Goal: Task Accomplishment & Management: Complete application form

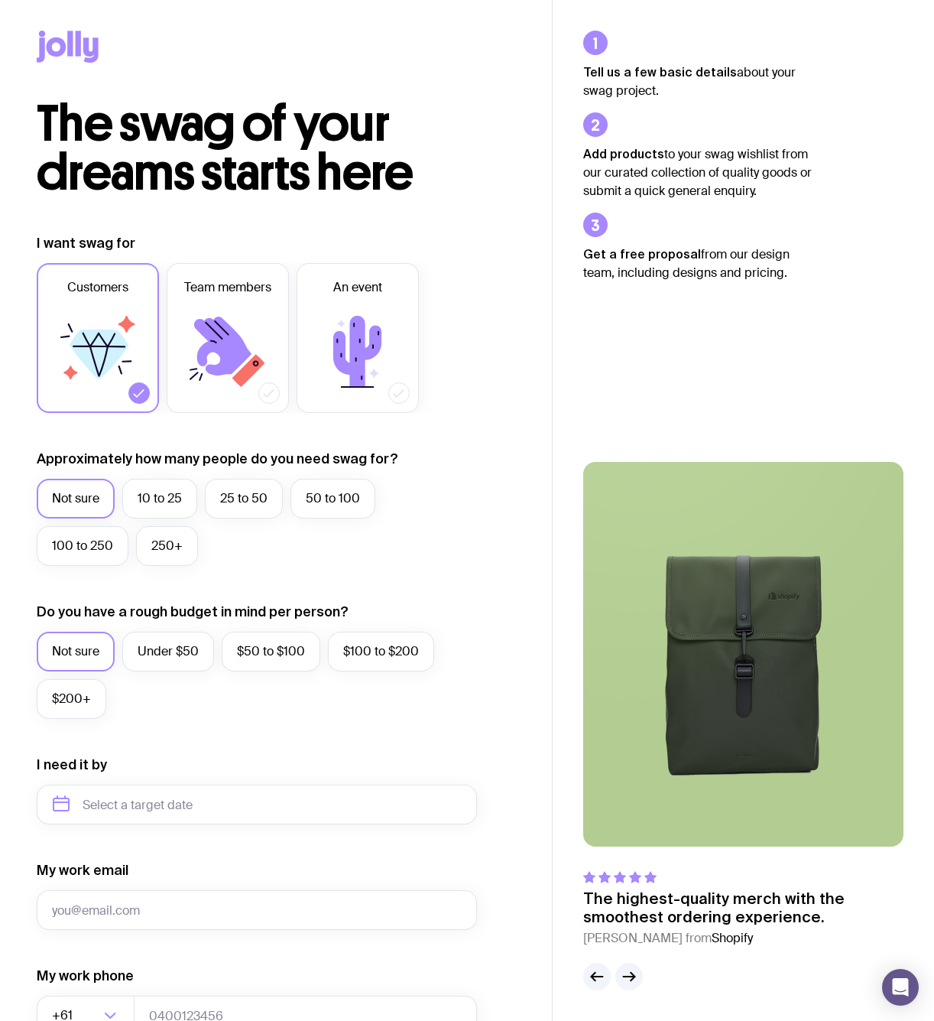
click at [80, 44] on icon at bounding box center [78, 43] width 5 height 25
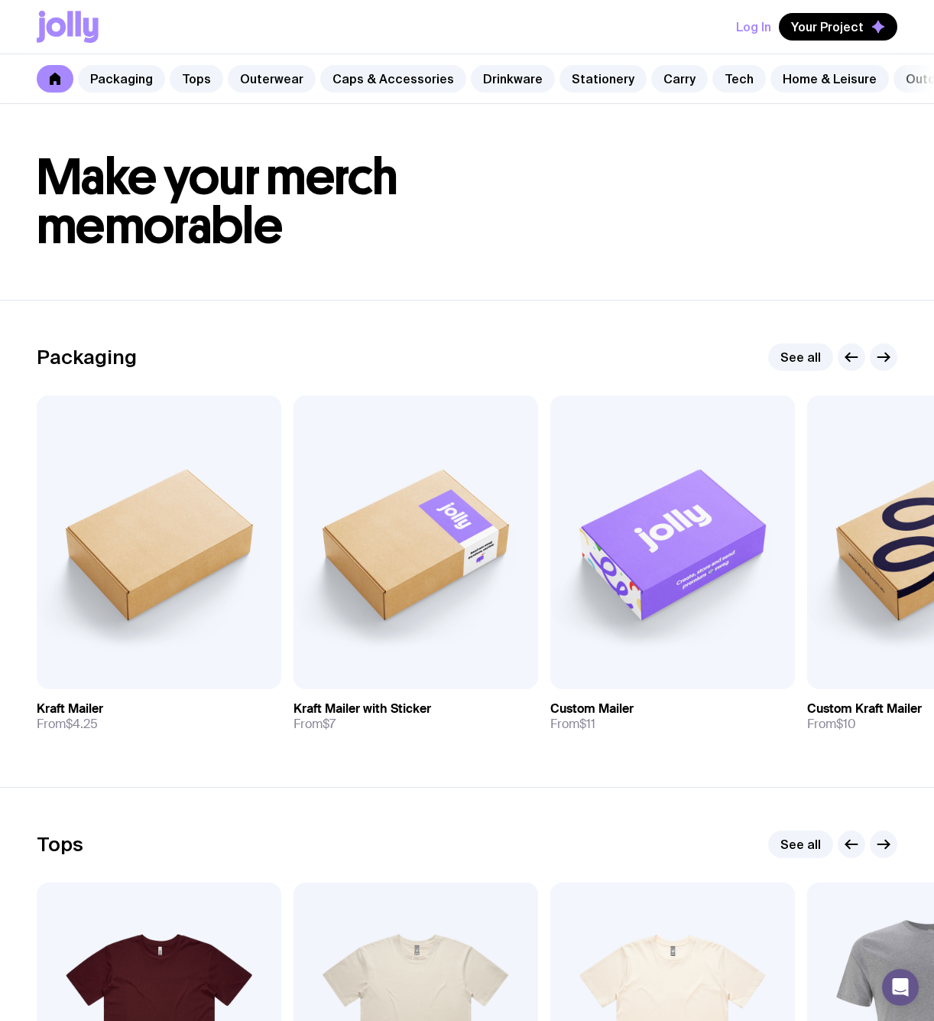
click at [76, 24] on icon at bounding box center [78, 23] width 5 height 25
click at [57, 68] on link at bounding box center [55, 79] width 37 height 28
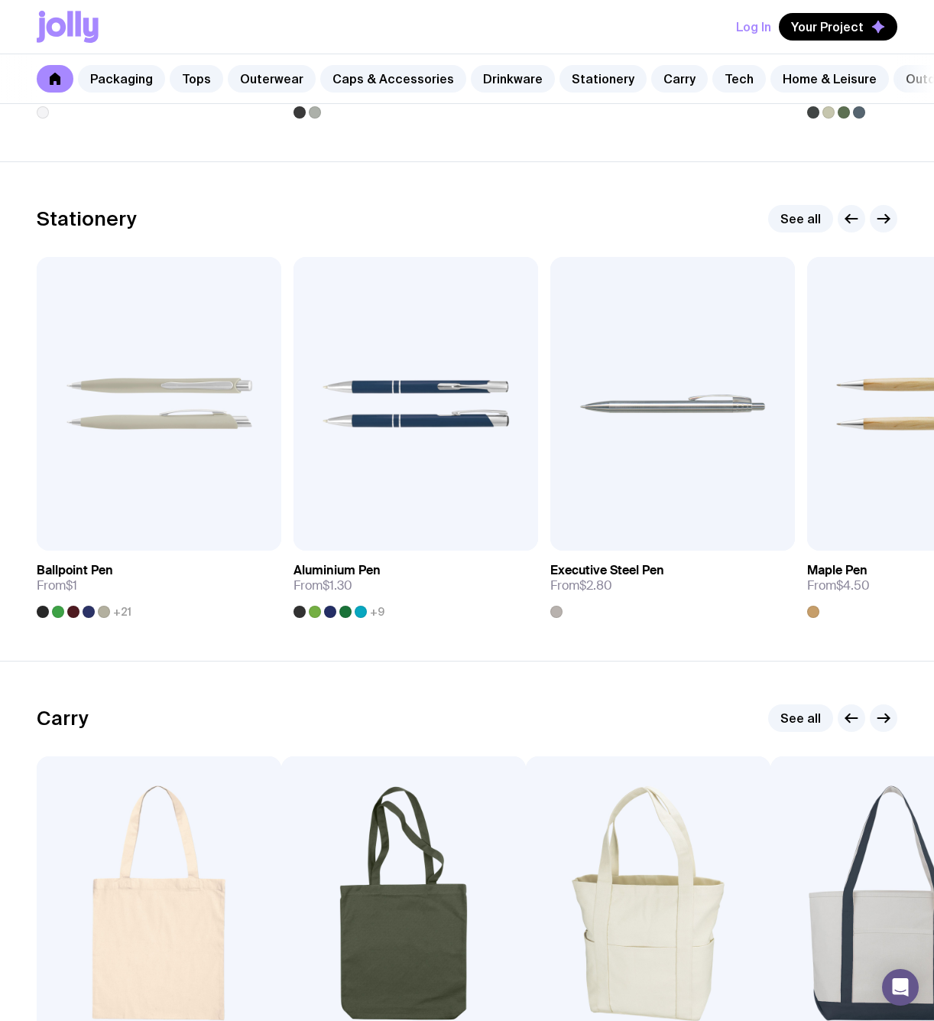
scroll to position [2611, 0]
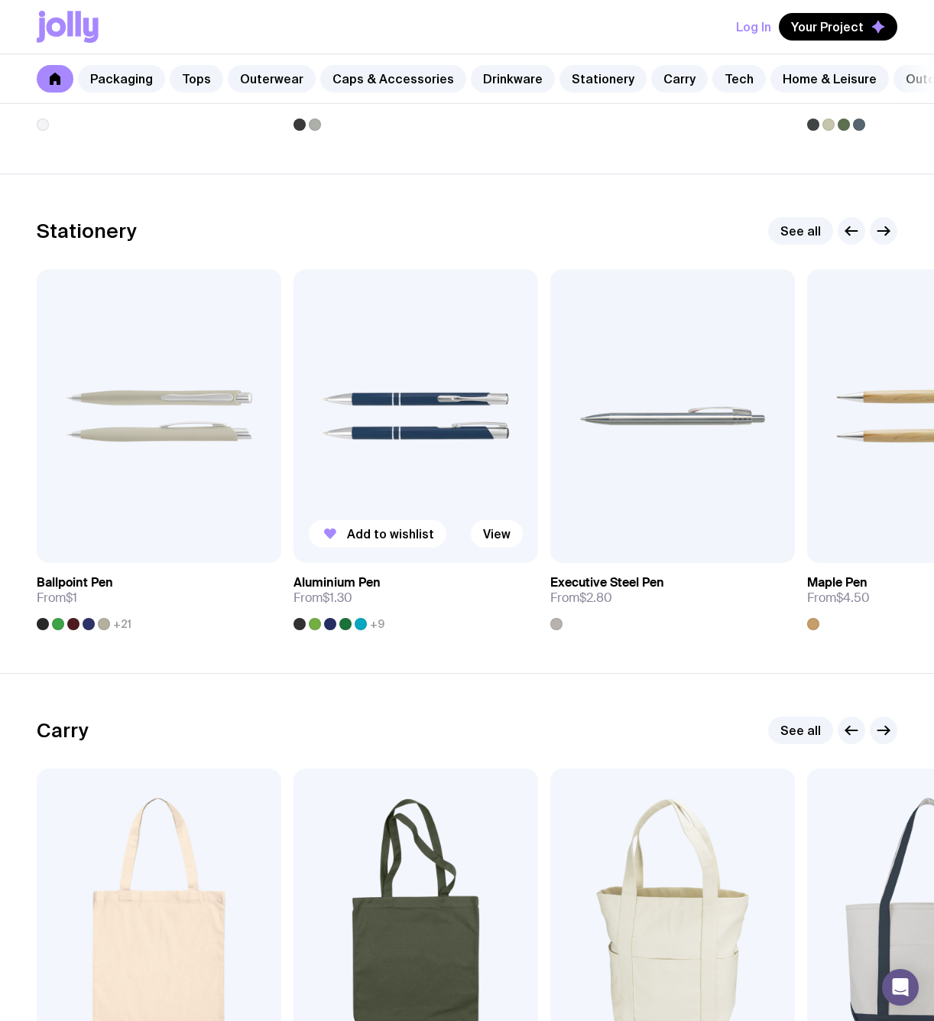
click at [434, 447] on img at bounding box center [416, 416] width 245 height 294
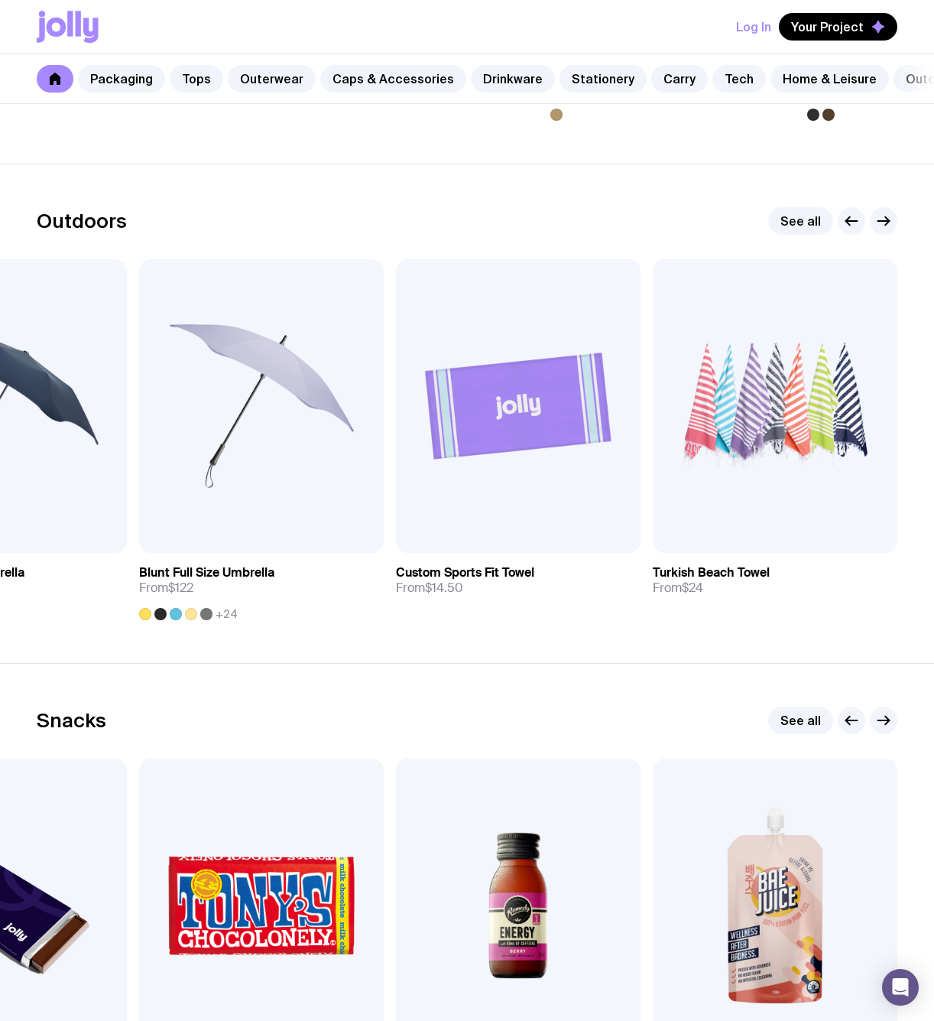
scroll to position [4619, 0]
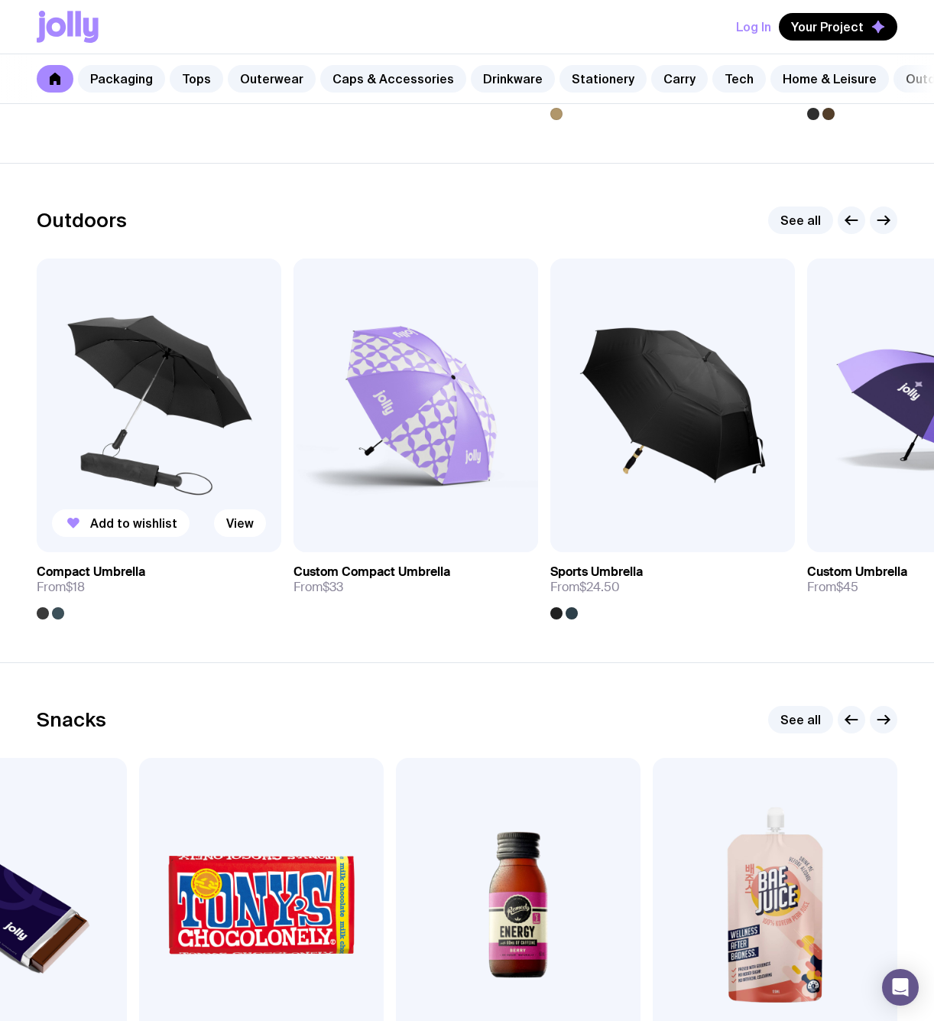
click at [279, 379] on img at bounding box center [159, 405] width 245 height 294
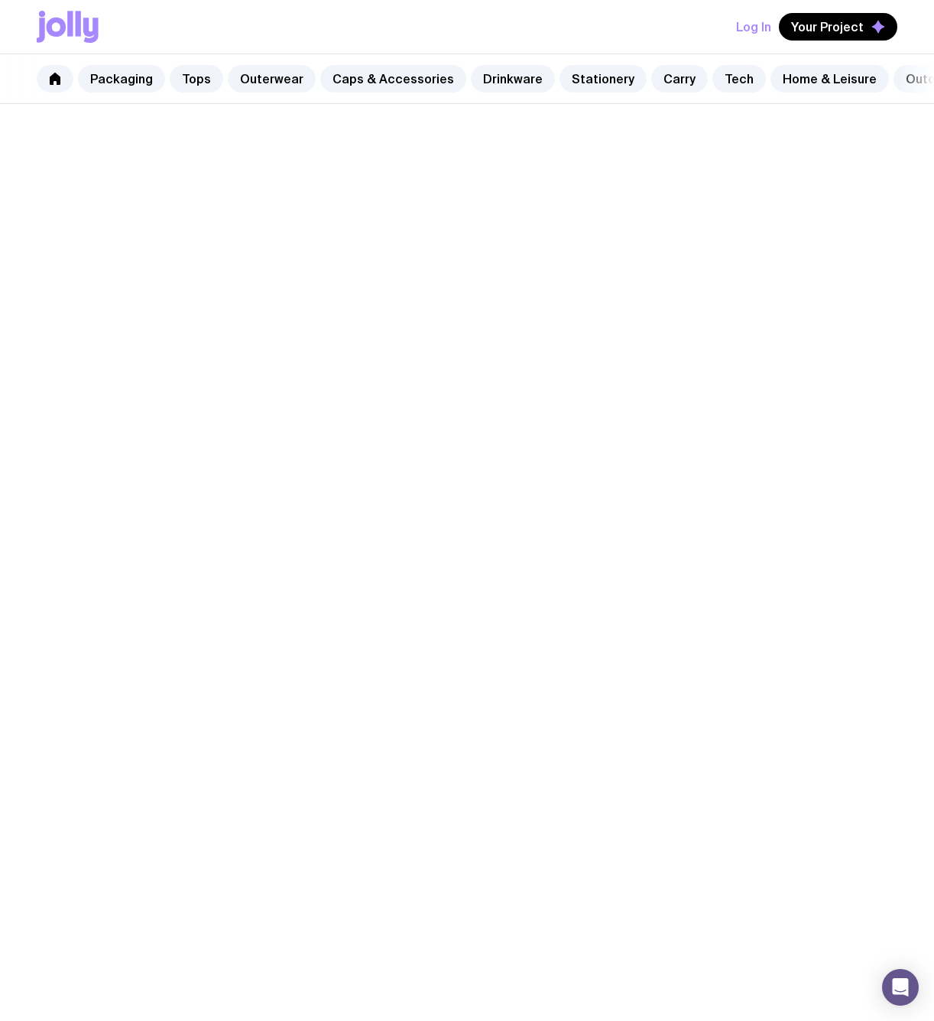
click at [375, 371] on div "Packaging See all Add to wishlist View Kraft Mailer From $4.25 Add to wishlist …" at bounding box center [467, 543] width 861 height 401
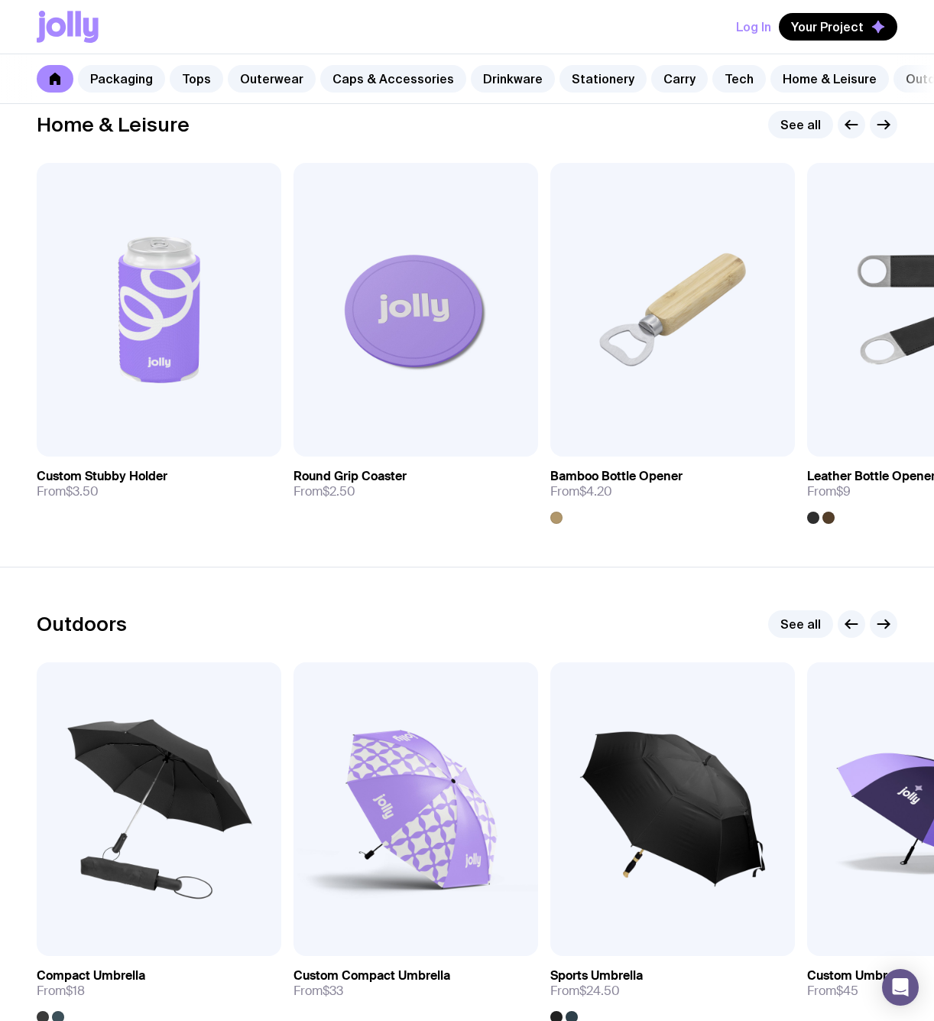
scroll to position [4217, 0]
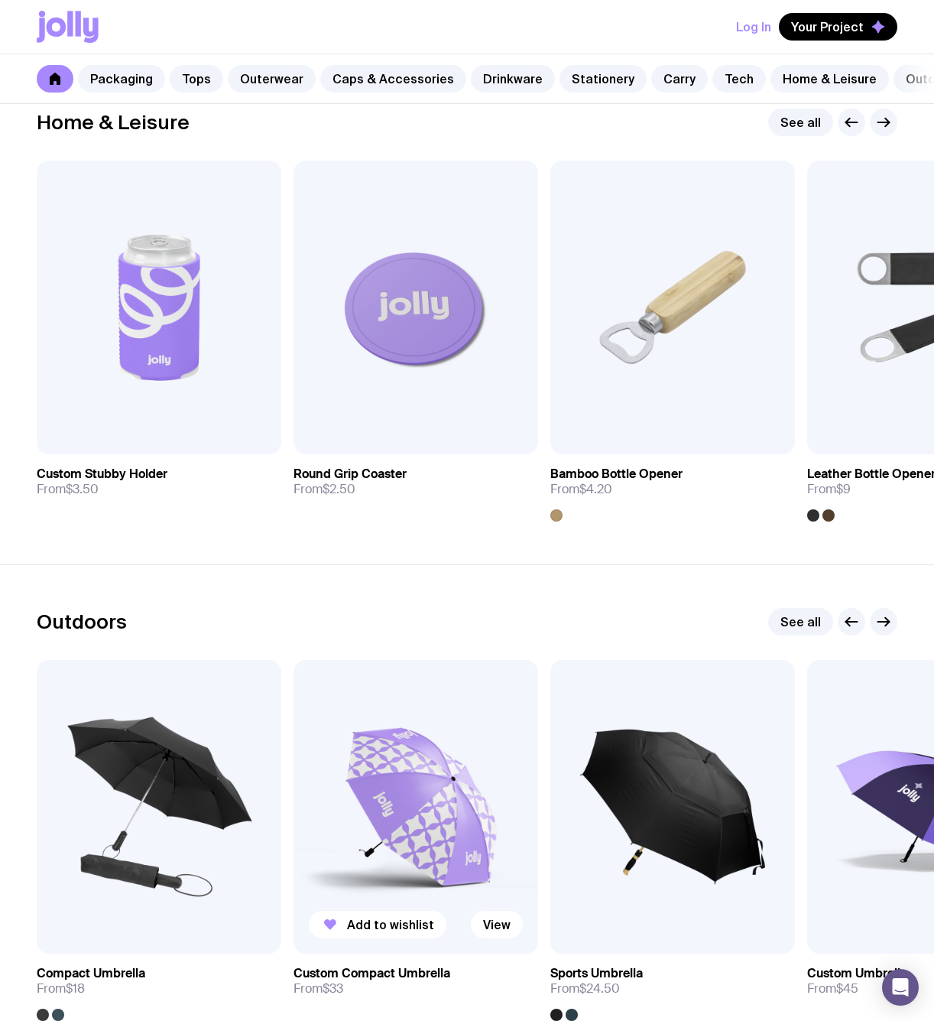
click at [452, 743] on img at bounding box center [416, 807] width 245 height 294
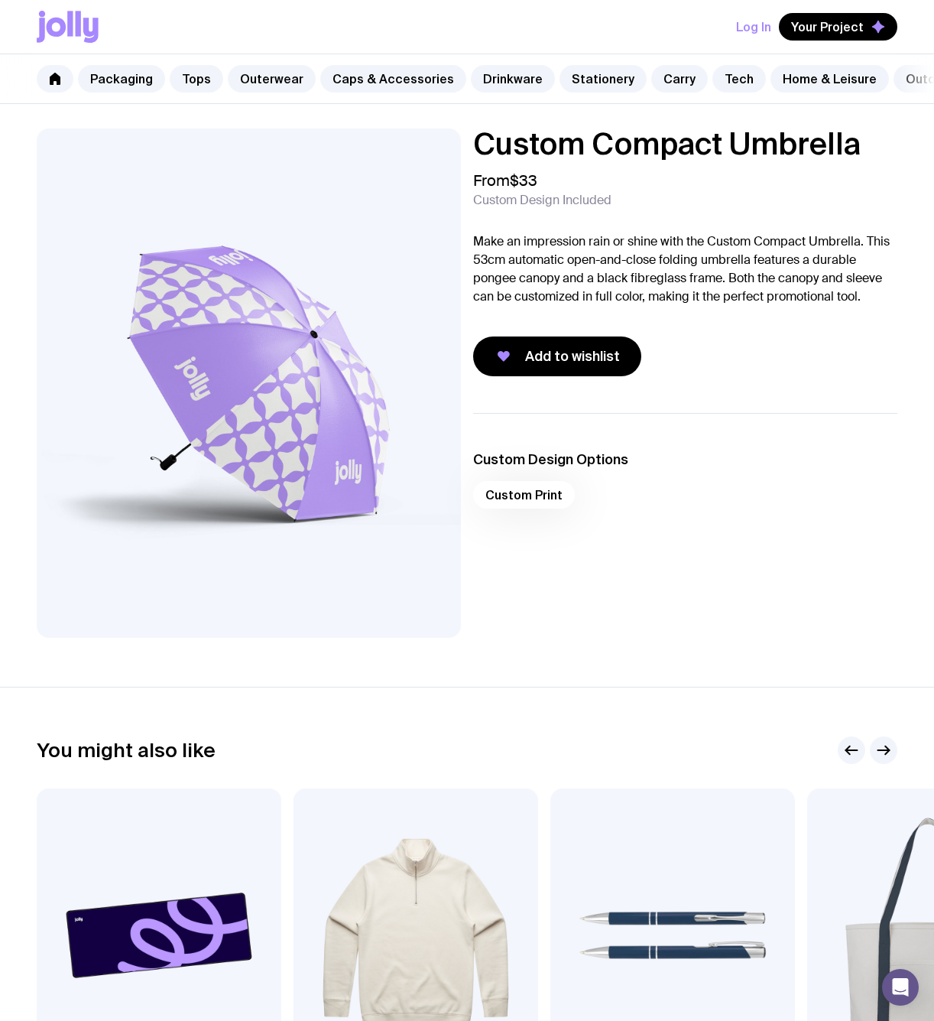
click at [379, 398] on img at bounding box center [249, 382] width 424 height 509
click at [512, 499] on div "Custom Print" at bounding box center [685, 499] width 424 height 37
click at [289, 410] on img at bounding box center [249, 382] width 424 height 509
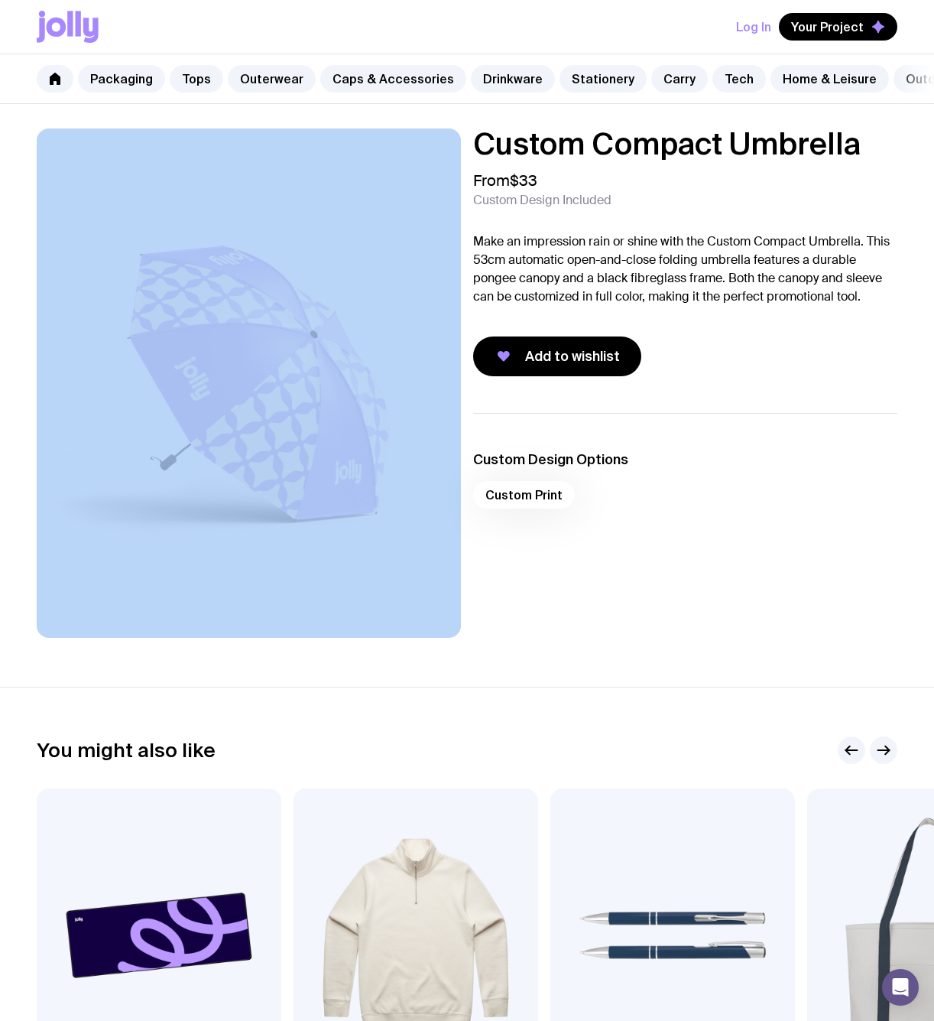
click at [289, 410] on img at bounding box center [249, 382] width 424 height 509
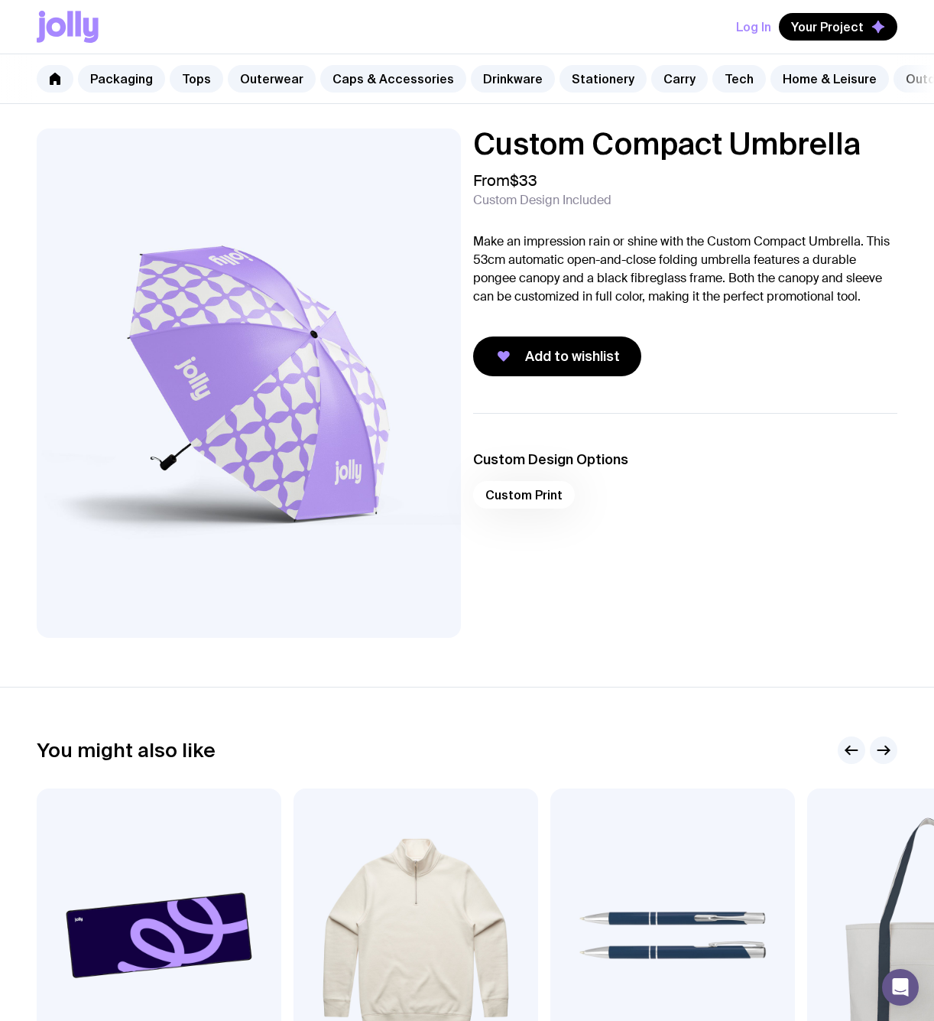
click at [512, 201] on span "Custom Design Included" at bounding box center [542, 200] width 138 height 15
click at [505, 156] on h1 "Custom Compact Umbrella" at bounding box center [685, 143] width 424 height 31
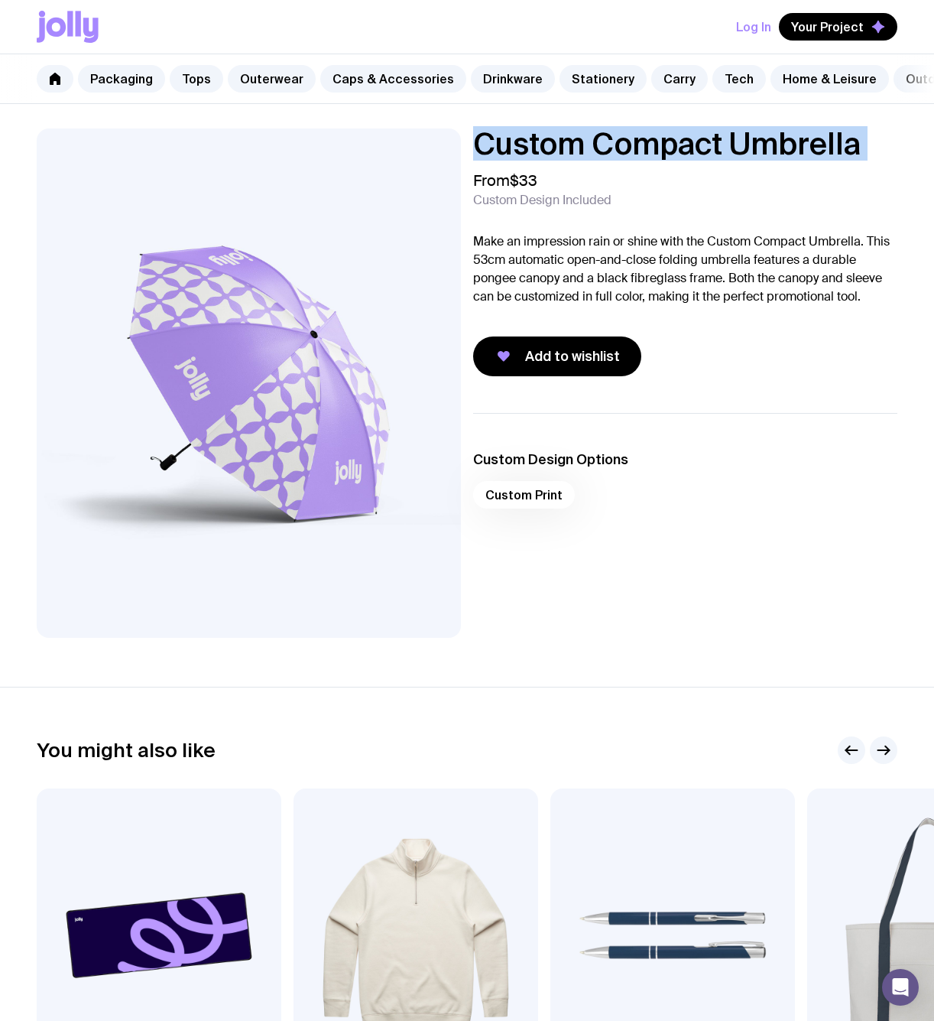
click at [505, 156] on h1 "Custom Compact Umbrella" at bounding box center [685, 143] width 424 height 31
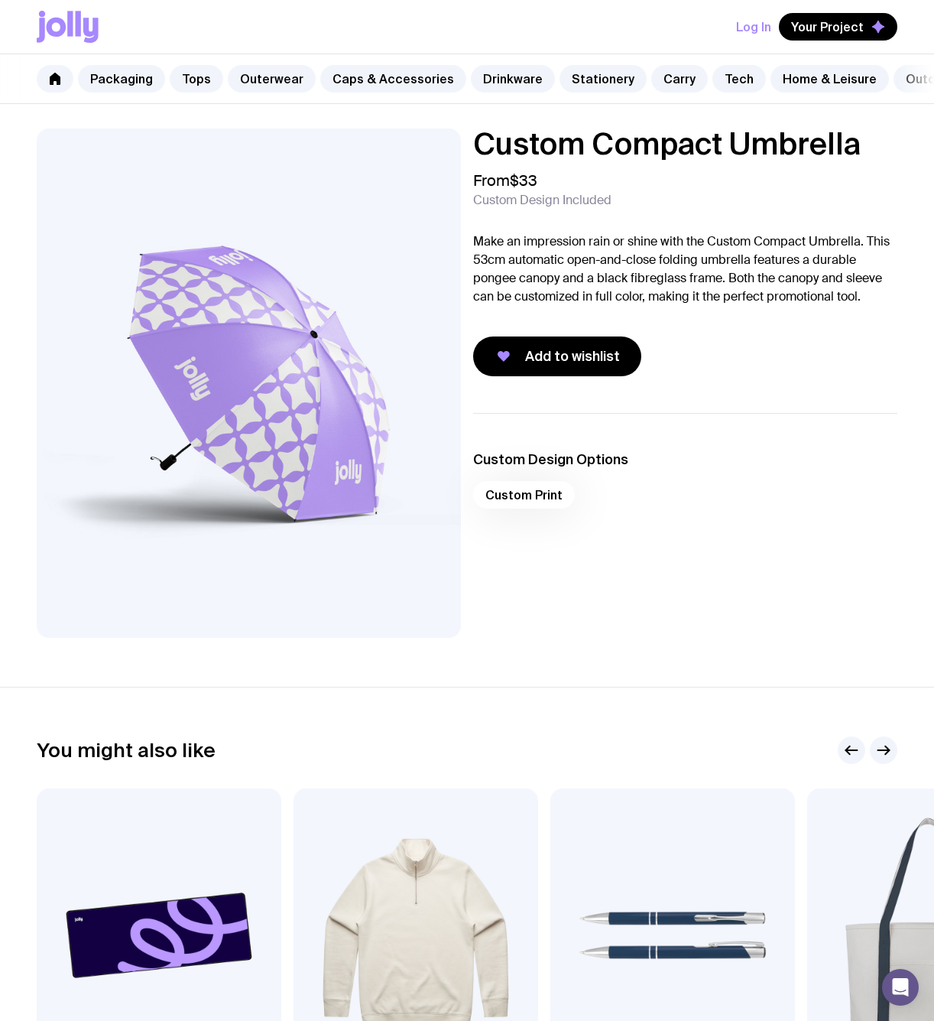
click at [336, 291] on img at bounding box center [249, 382] width 424 height 509
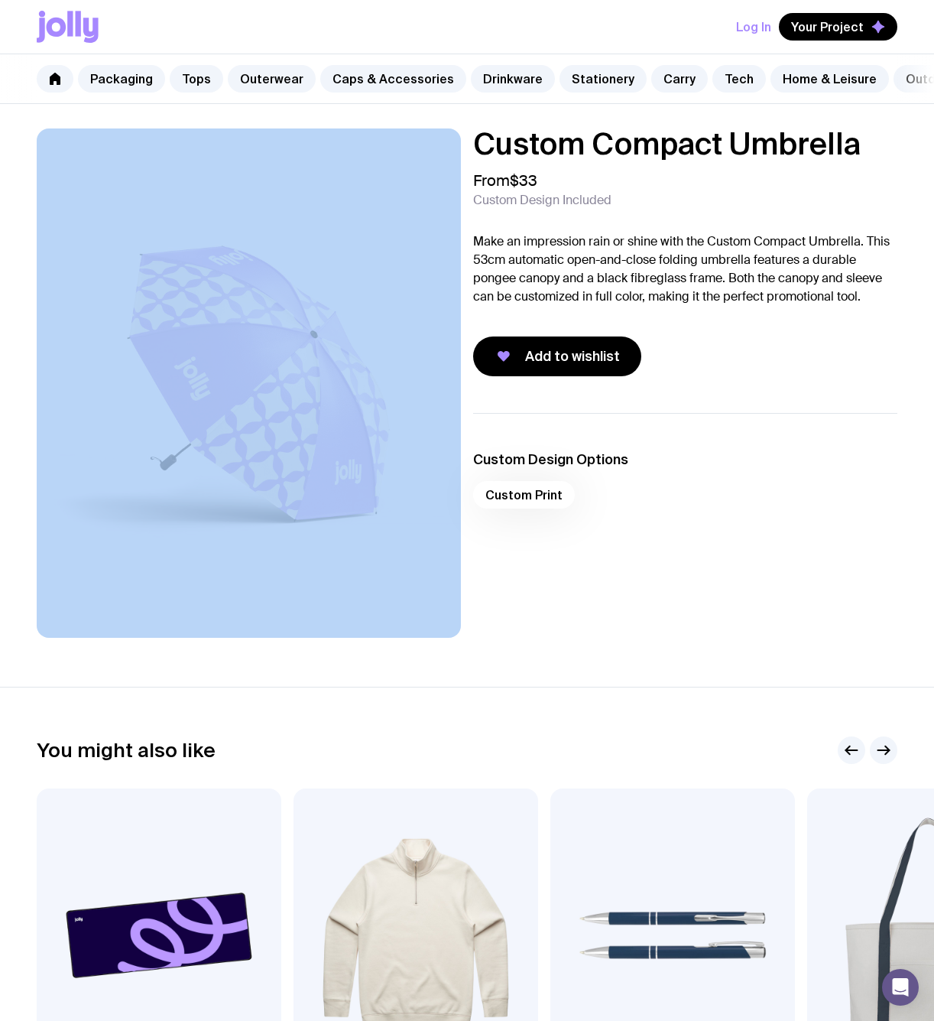
click at [336, 291] on img at bounding box center [249, 382] width 424 height 509
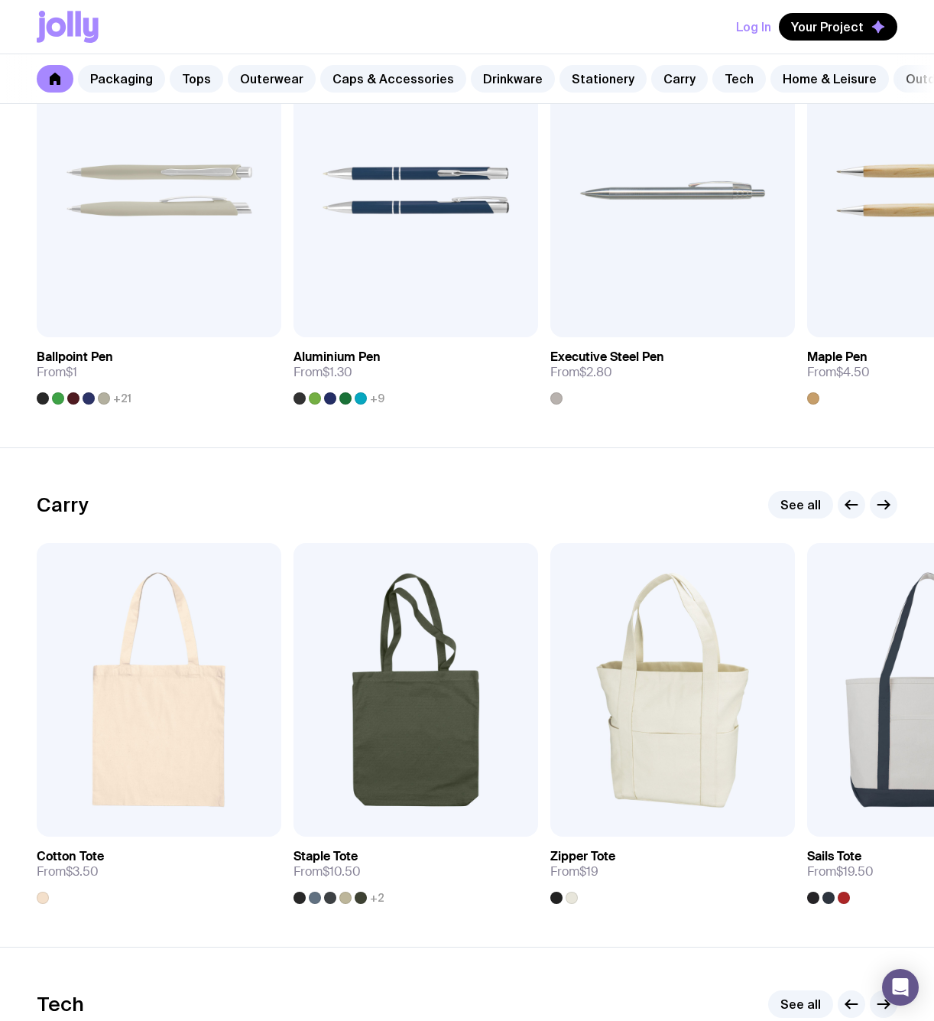
scroll to position [2902, 0]
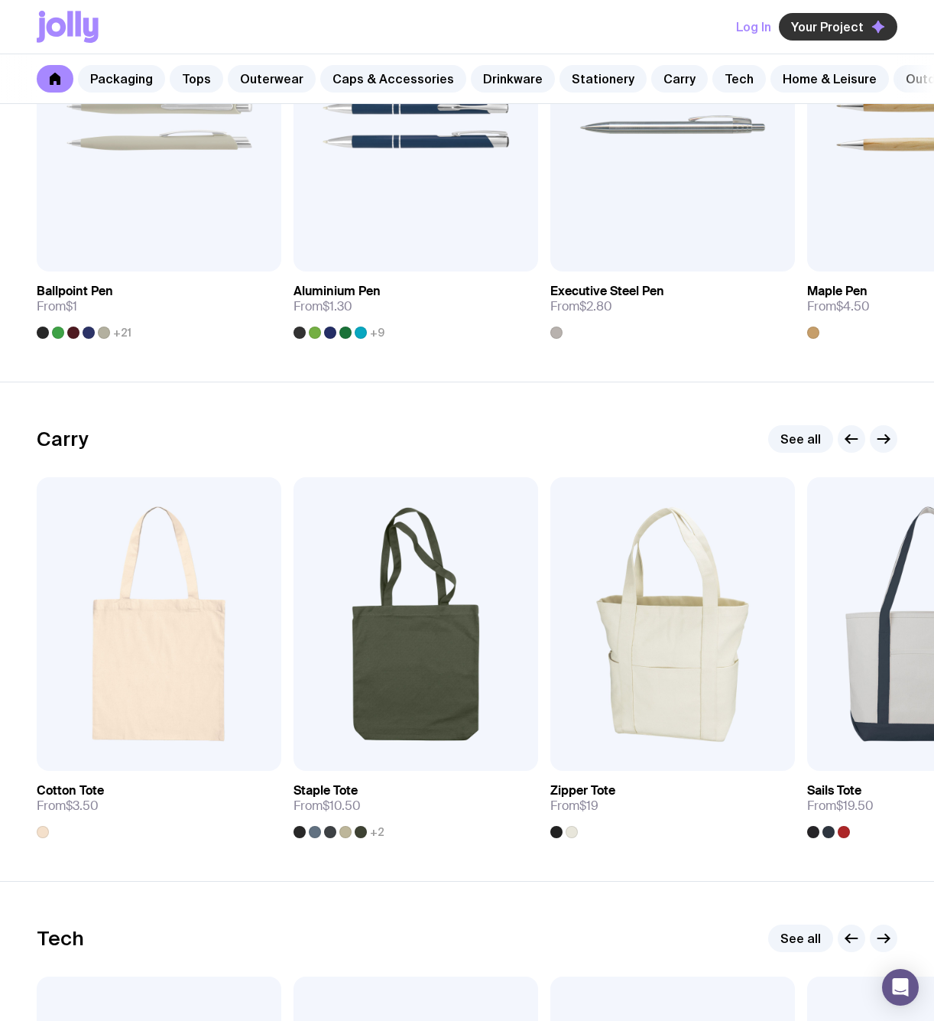
click at [859, 15] on button "Your Project" at bounding box center [838, 27] width 119 height 28
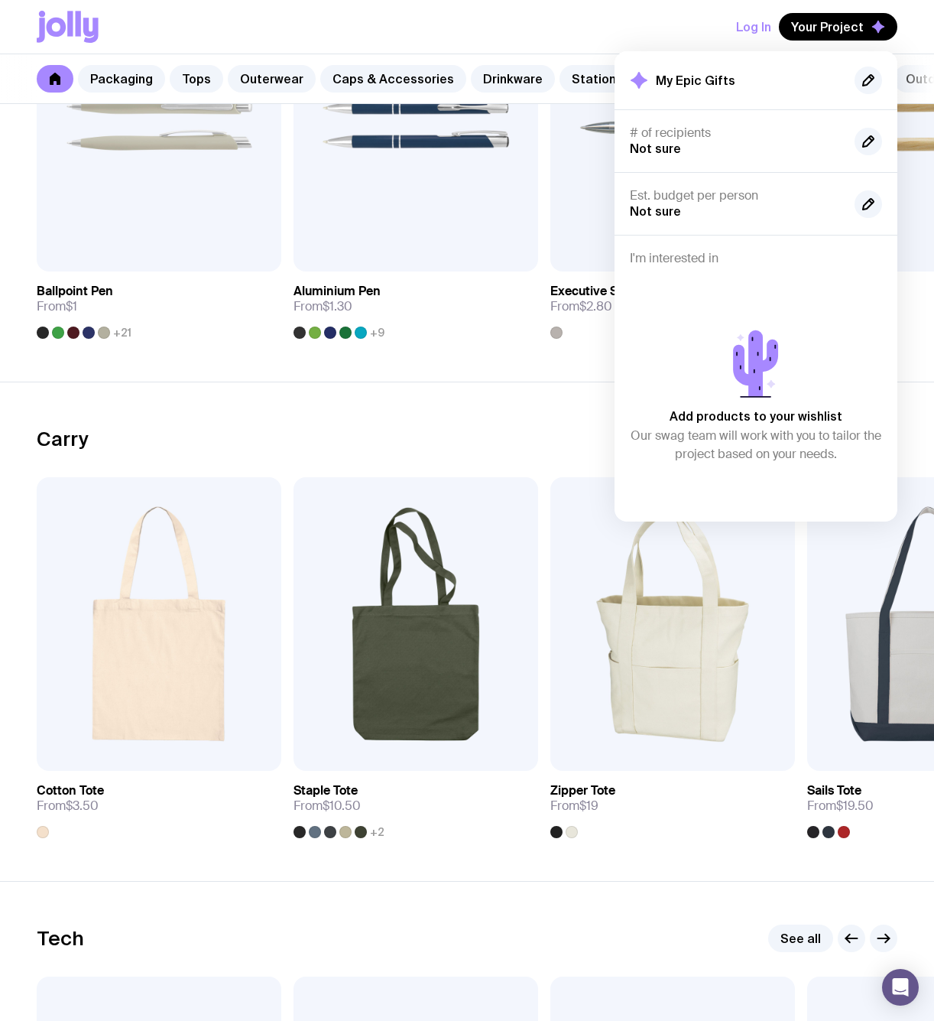
click at [521, 382] on section "Stationery See all Add to wishlist View Ballpoint Pen From $1 +21 Add to wishli…" at bounding box center [467, 631] width 934 height 499
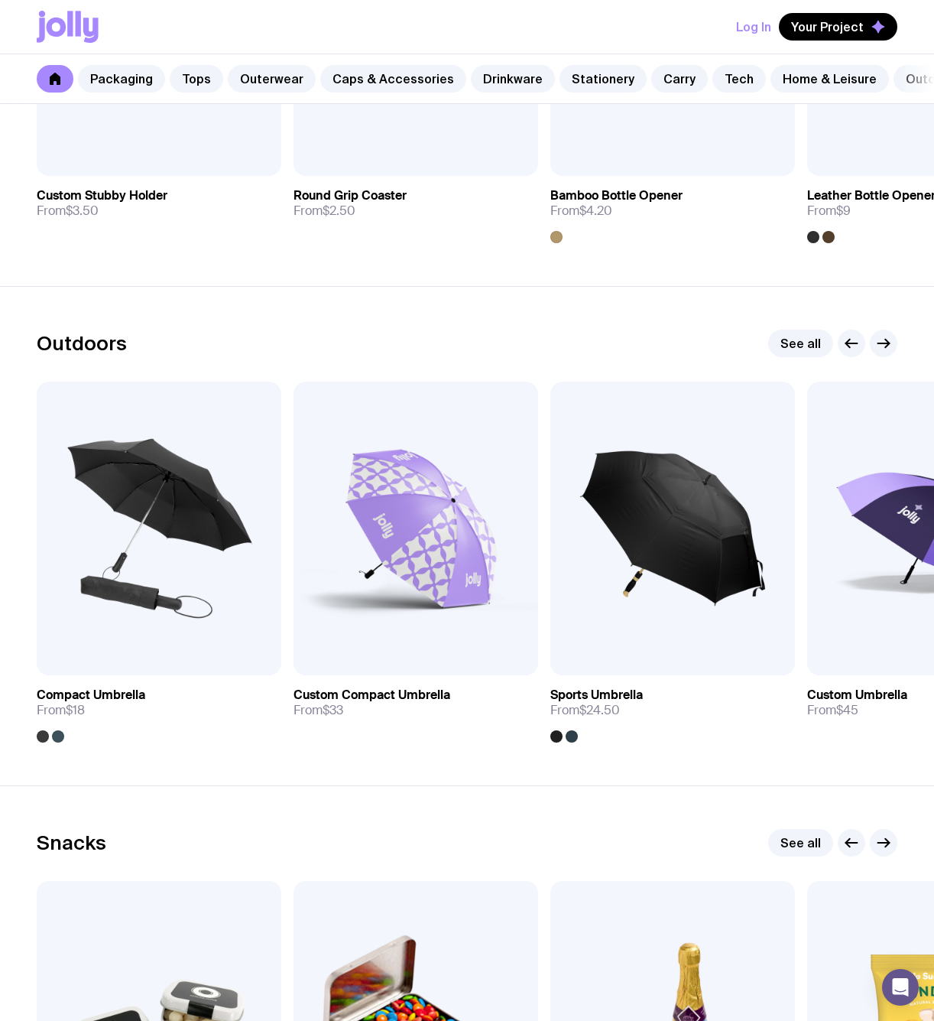
scroll to position [4515, 0]
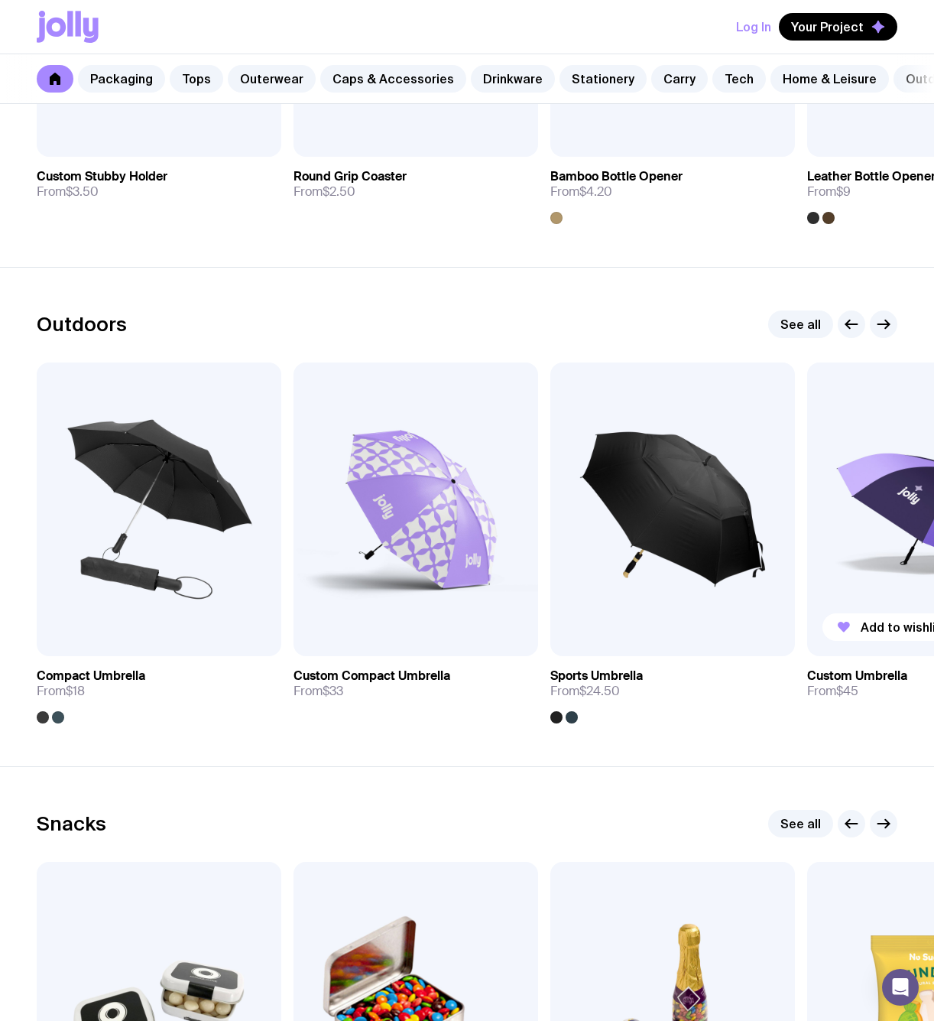
click at [851, 512] on img at bounding box center [929, 509] width 245 height 294
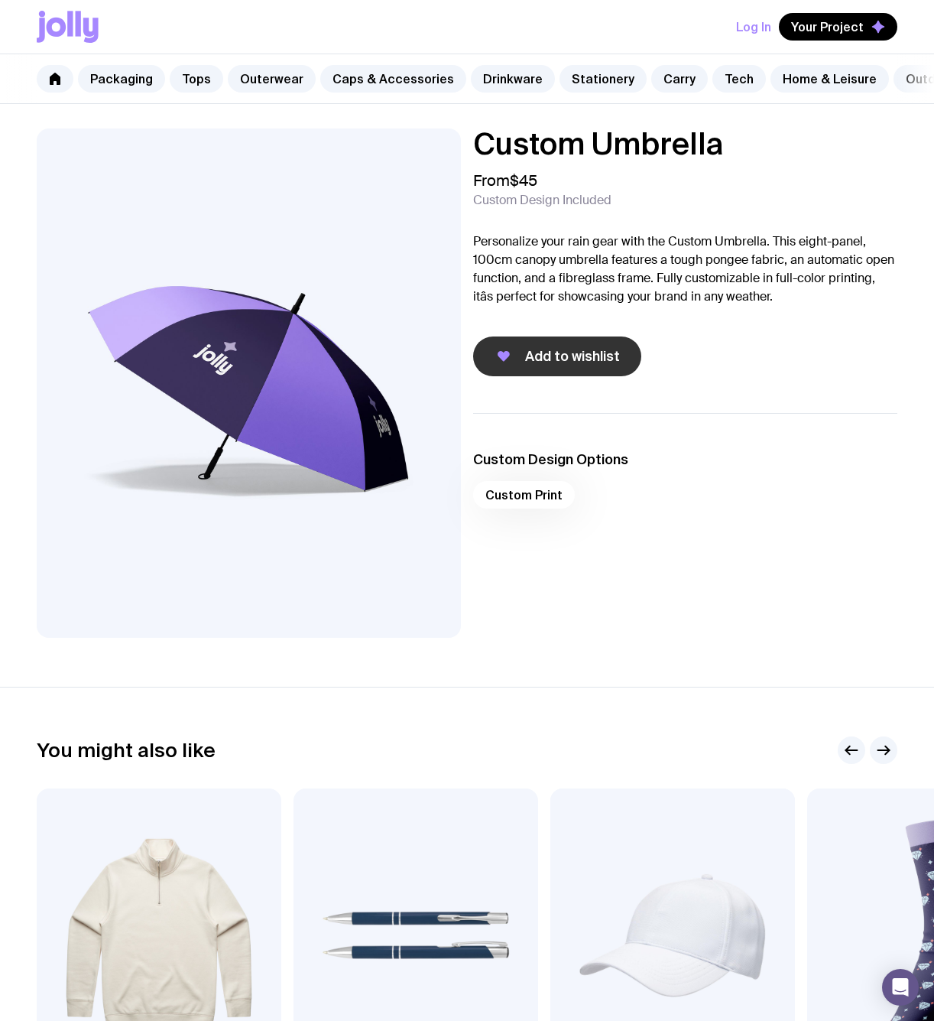
click at [586, 348] on span "Add to wishlist" at bounding box center [572, 356] width 95 height 18
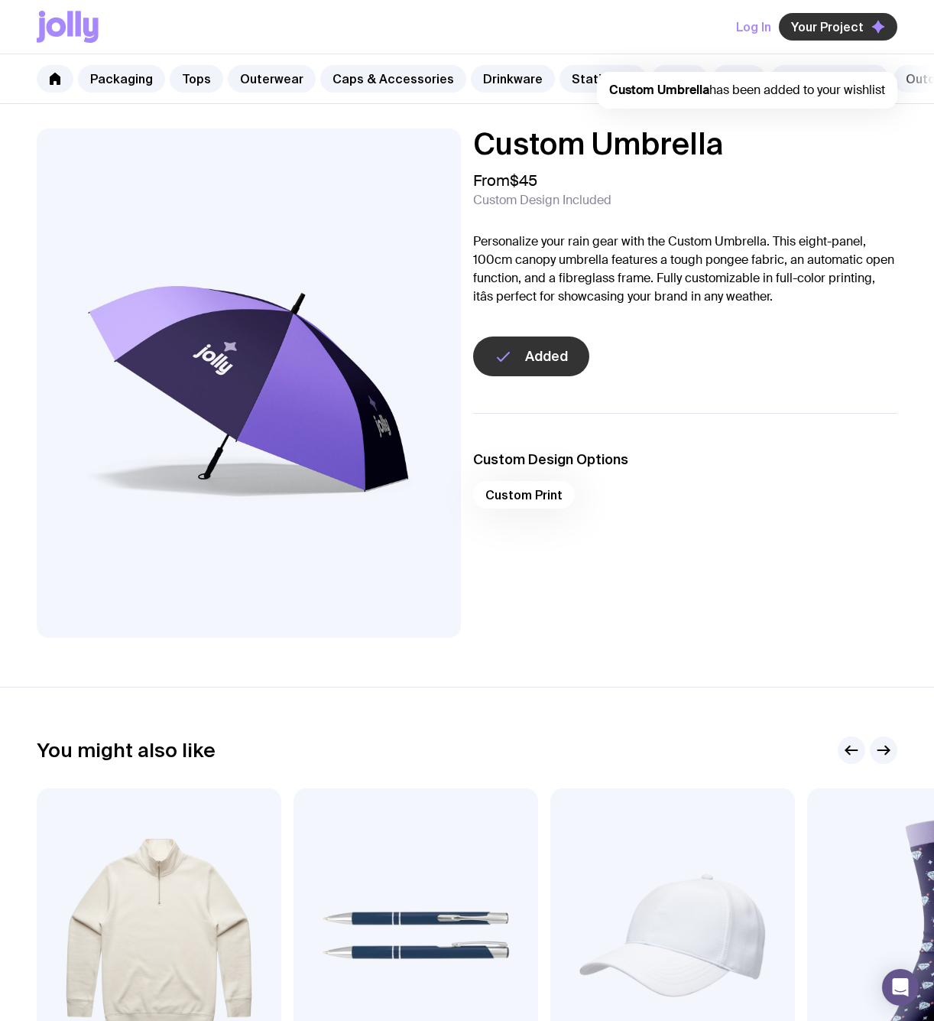
click at [839, 28] on span "Your Project" at bounding box center [827, 26] width 73 height 15
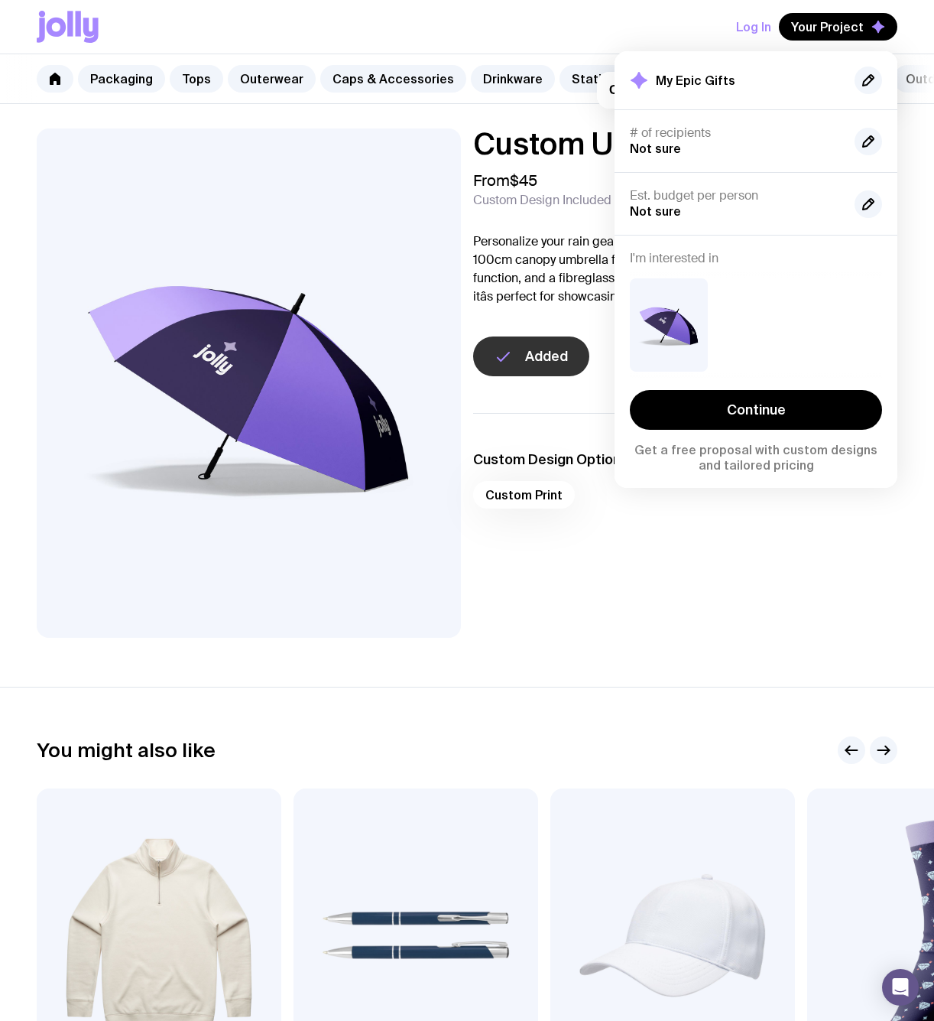
click at [731, 390] on div "Continue Get a free proposal with custom designs and tailored pricing" at bounding box center [756, 431] width 252 height 83
click at [739, 411] on link "Continue" at bounding box center [756, 410] width 252 height 40
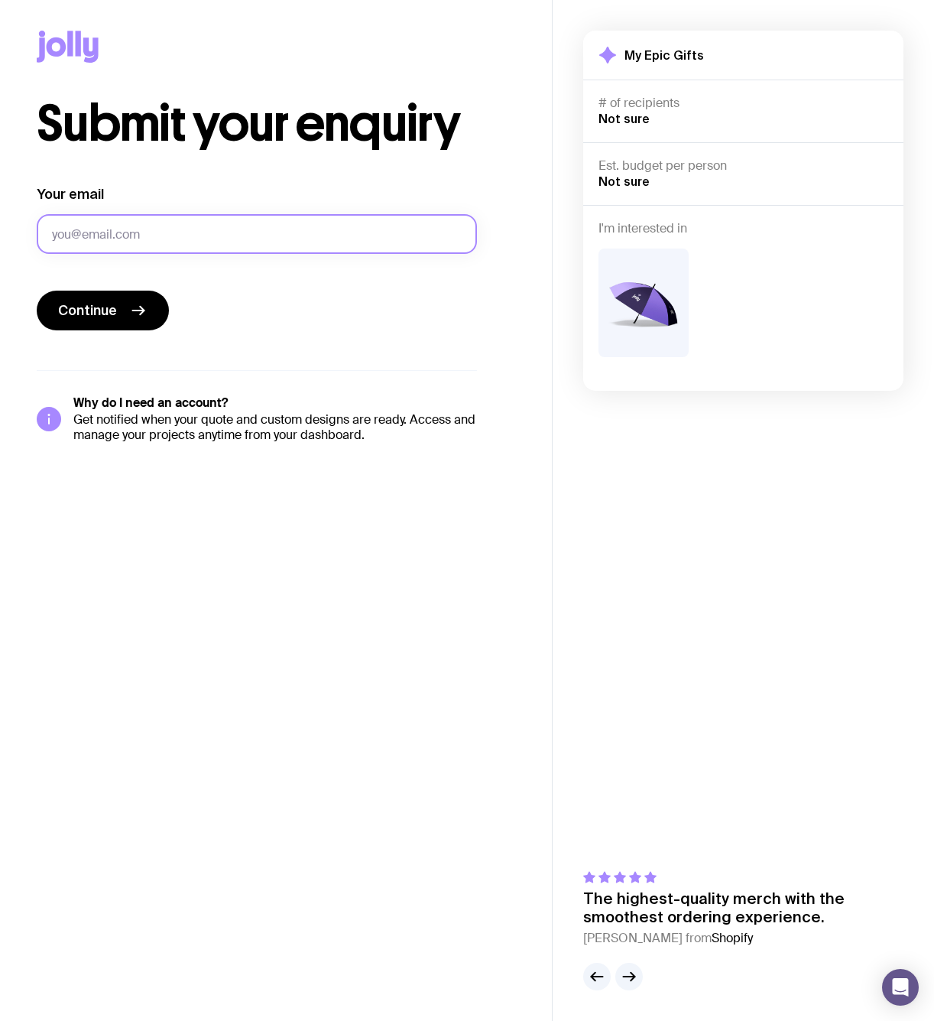
click at [377, 250] on input "Your email" at bounding box center [257, 234] width 440 height 40
type input "j"
type input "Kaleb.hall"
type input "[EMAIL_ADDRESS][DOMAIN_NAME]"
click at [106, 297] on button "Continue" at bounding box center [103, 311] width 132 height 40
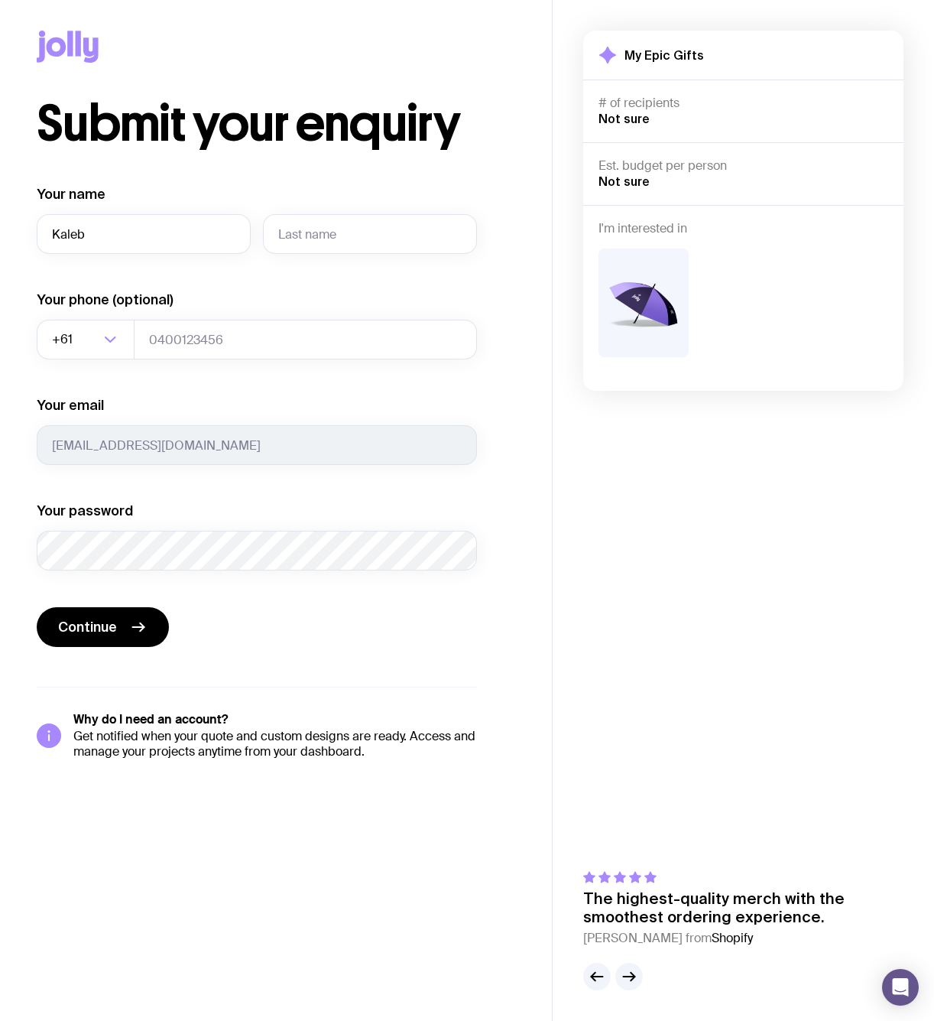
type input "Kaleb"
type input "Hall"
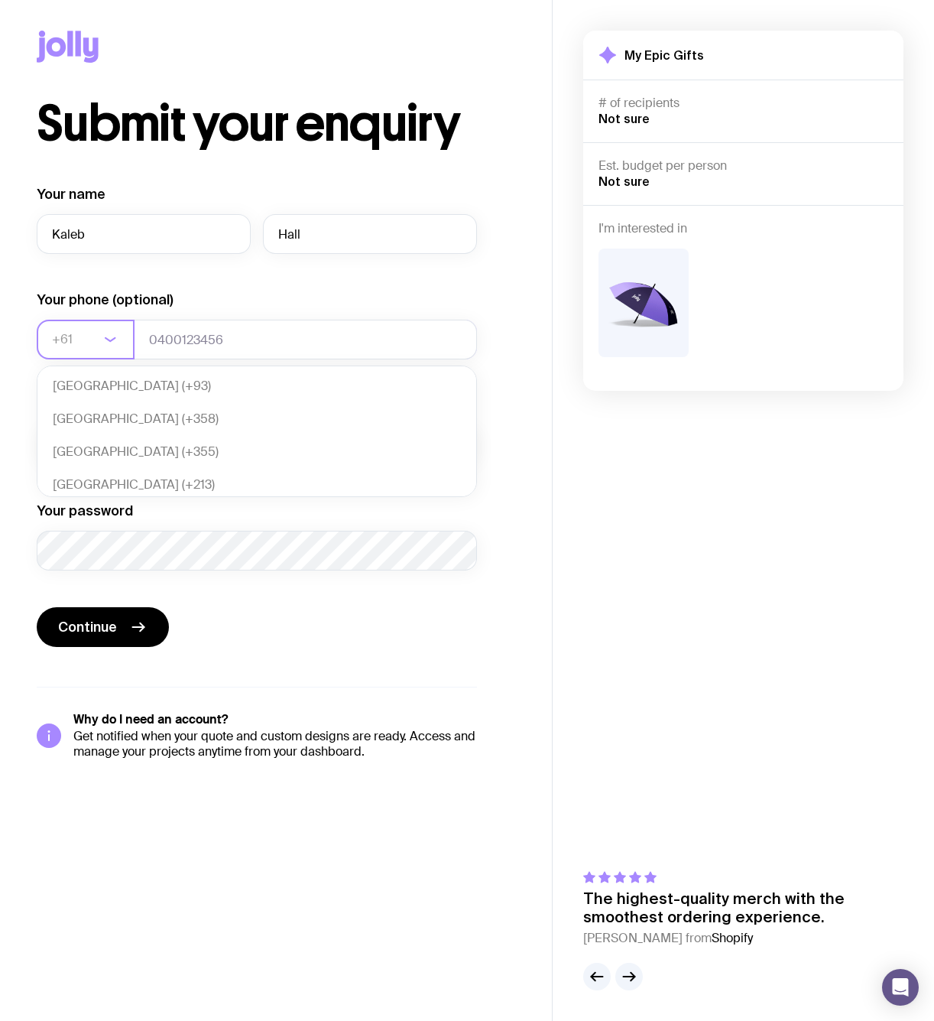
scroll to position [322, 0]
click at [121, 482] on li "Australia (+61)" at bounding box center [256, 490] width 439 height 33
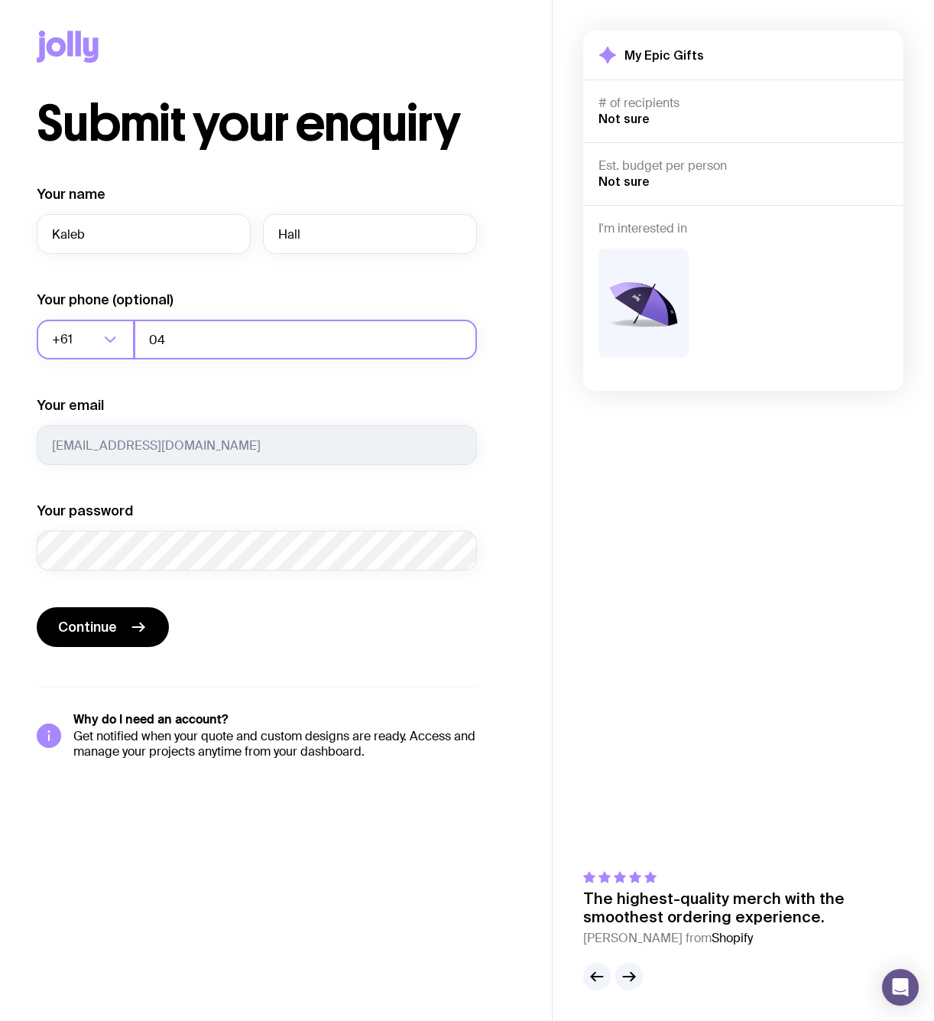
type input "0"
type input "0458343009"
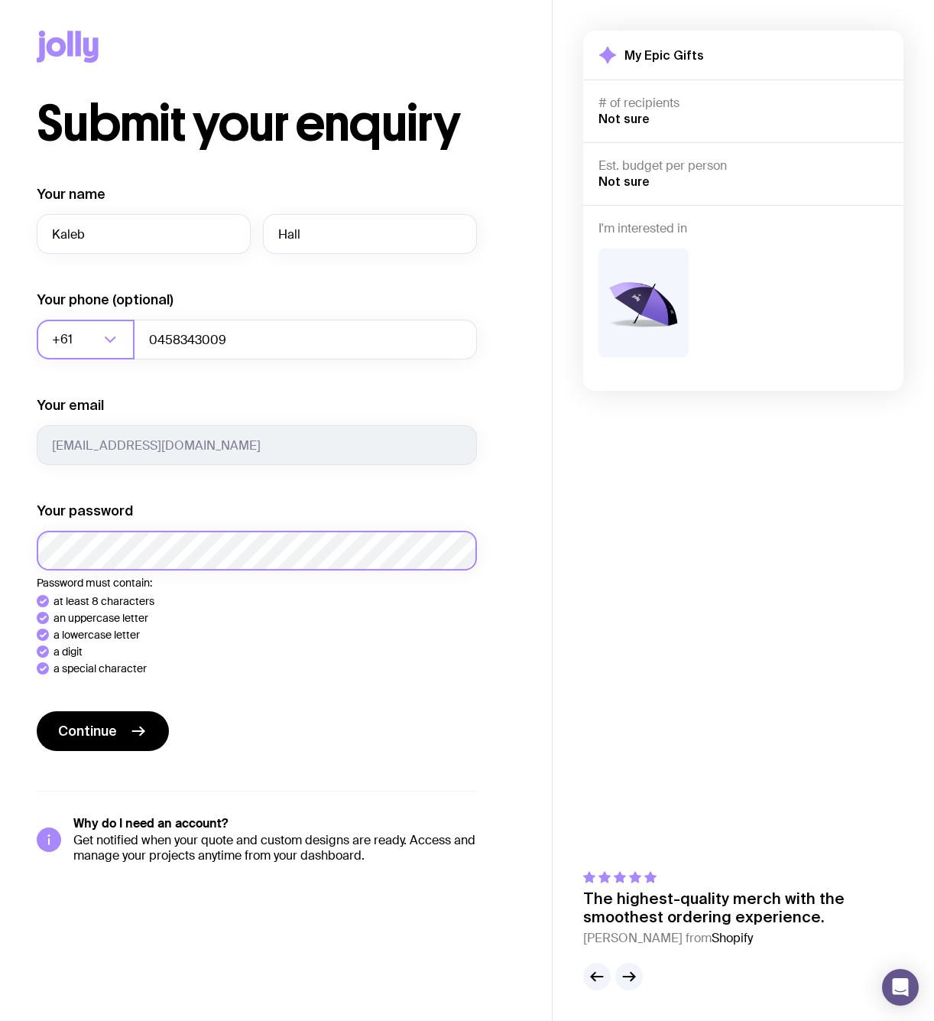
click at [102, 731] on button "Continue" at bounding box center [103, 731] width 132 height 40
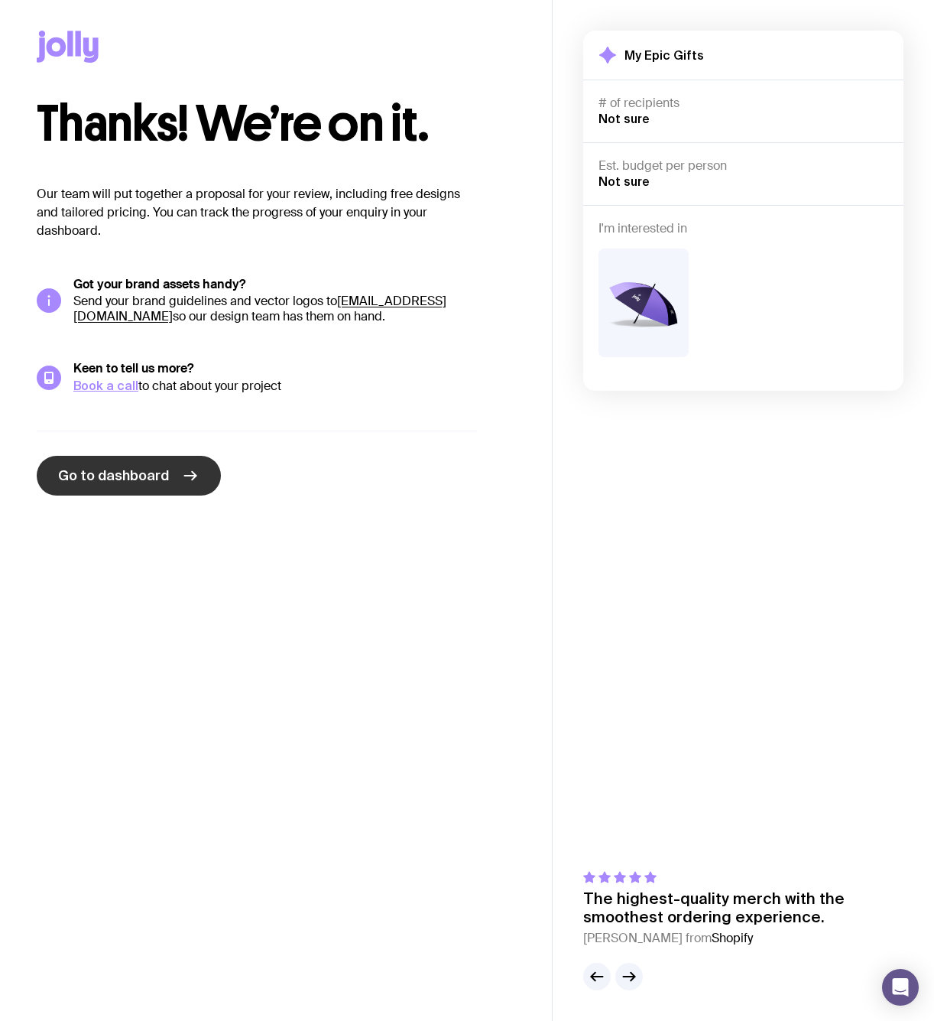
click at [163, 462] on link "Go to dashboard" at bounding box center [129, 476] width 184 height 40
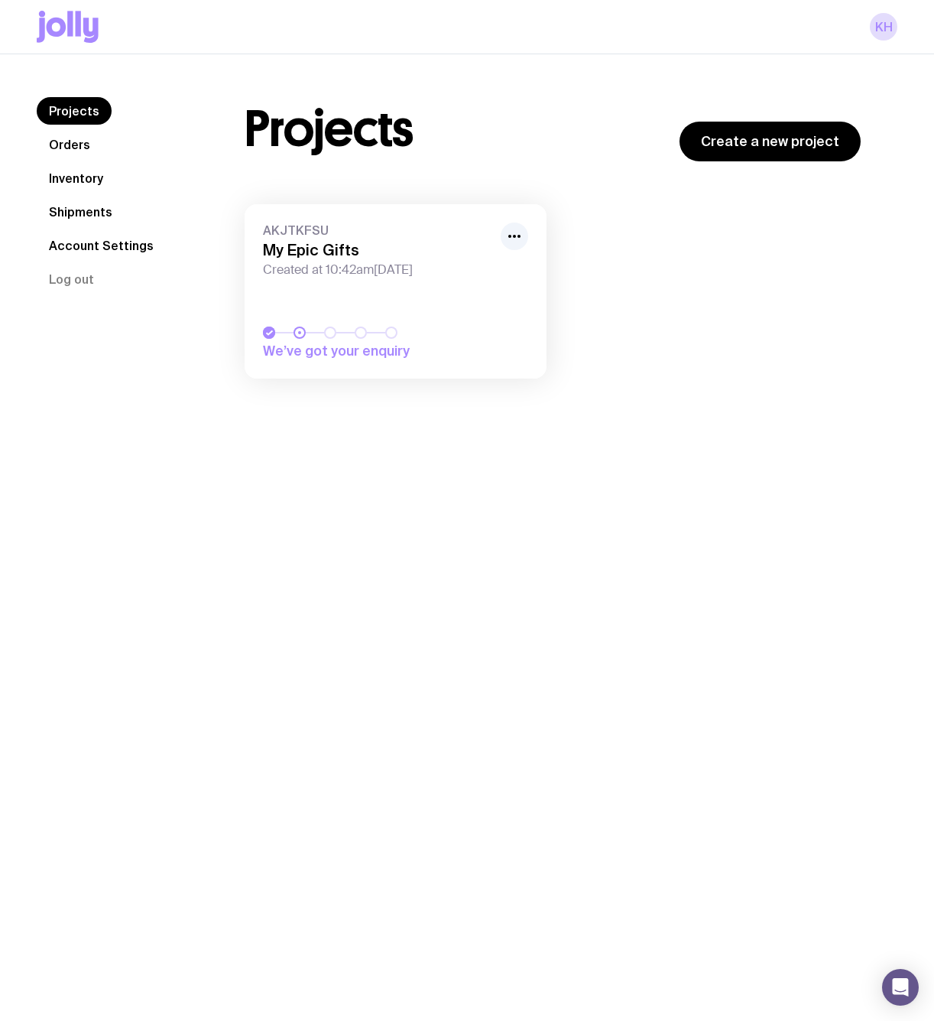
click at [85, 148] on link "Orders" at bounding box center [70, 145] width 66 height 28
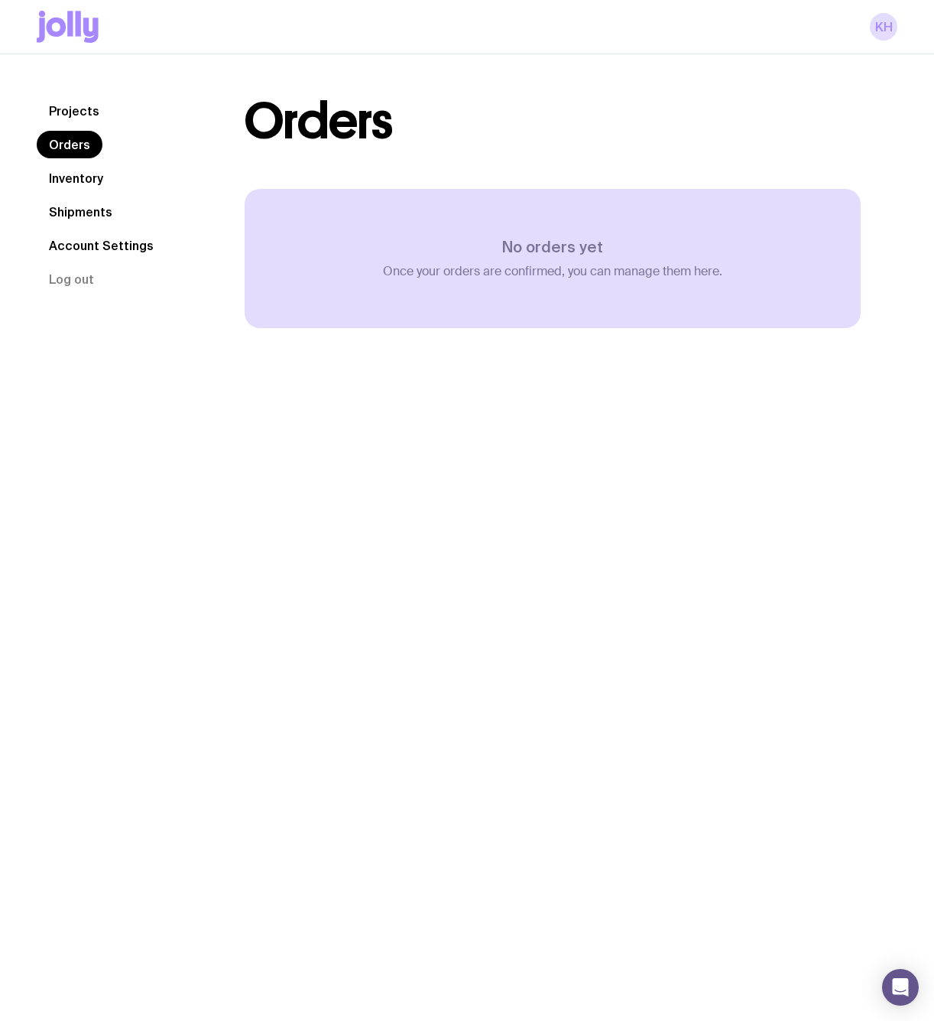
click at [87, 171] on link "Inventory" at bounding box center [76, 178] width 79 height 28
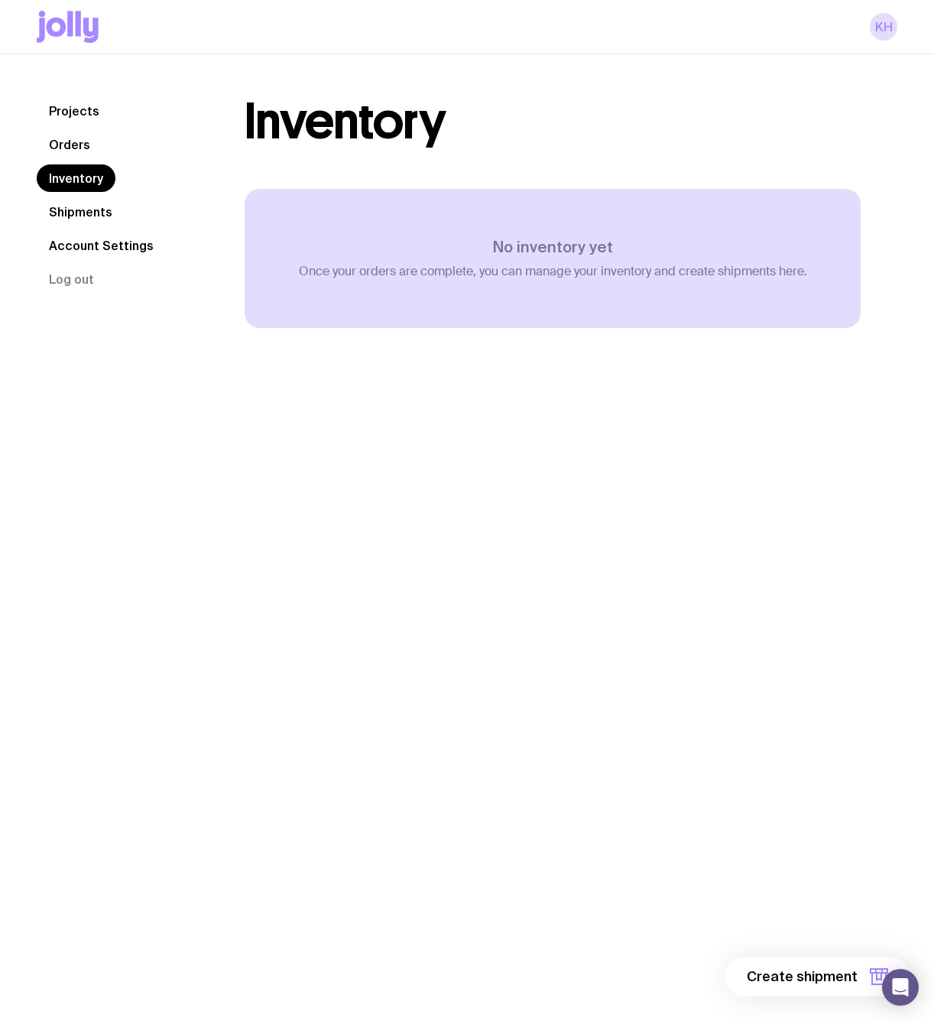
click at [65, 107] on link "Projects" at bounding box center [74, 111] width 75 height 28
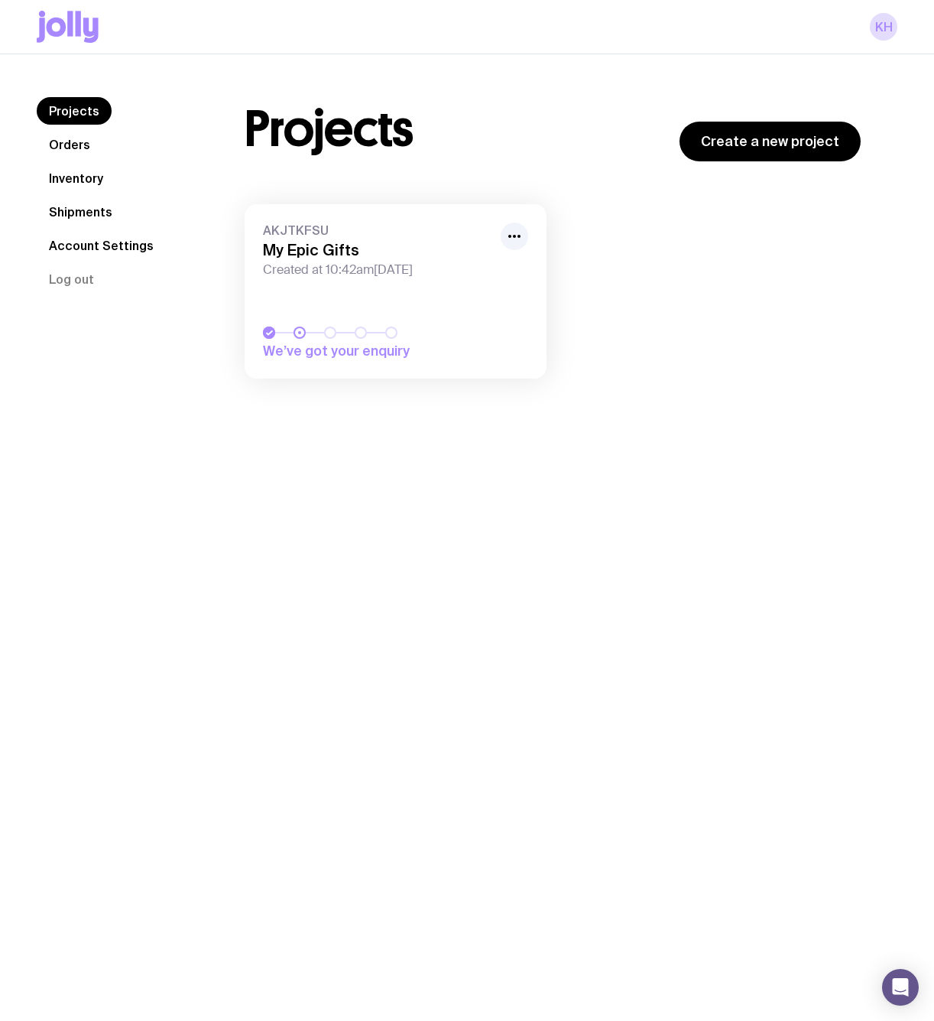
click at [386, 341] on div "We’ve got your enquiry" at bounding box center [395, 344] width 265 height 34
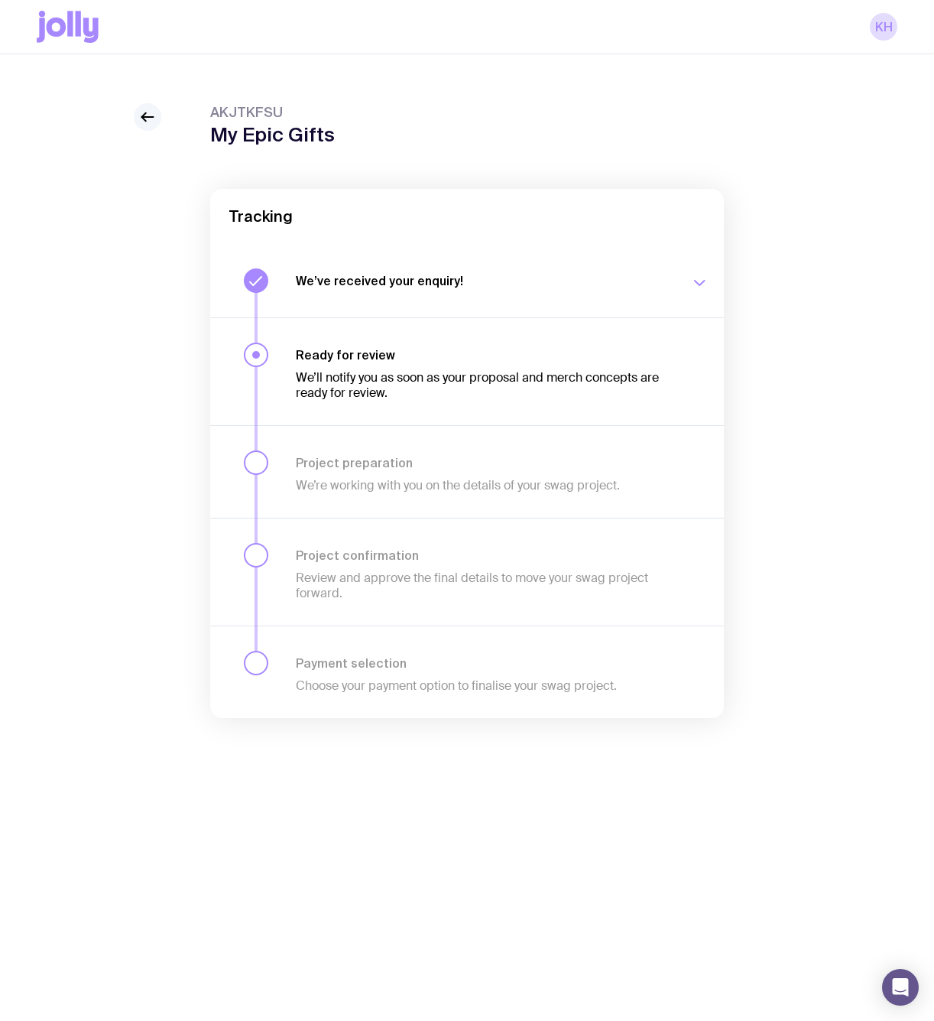
click at [143, 111] on icon at bounding box center [147, 117] width 18 height 18
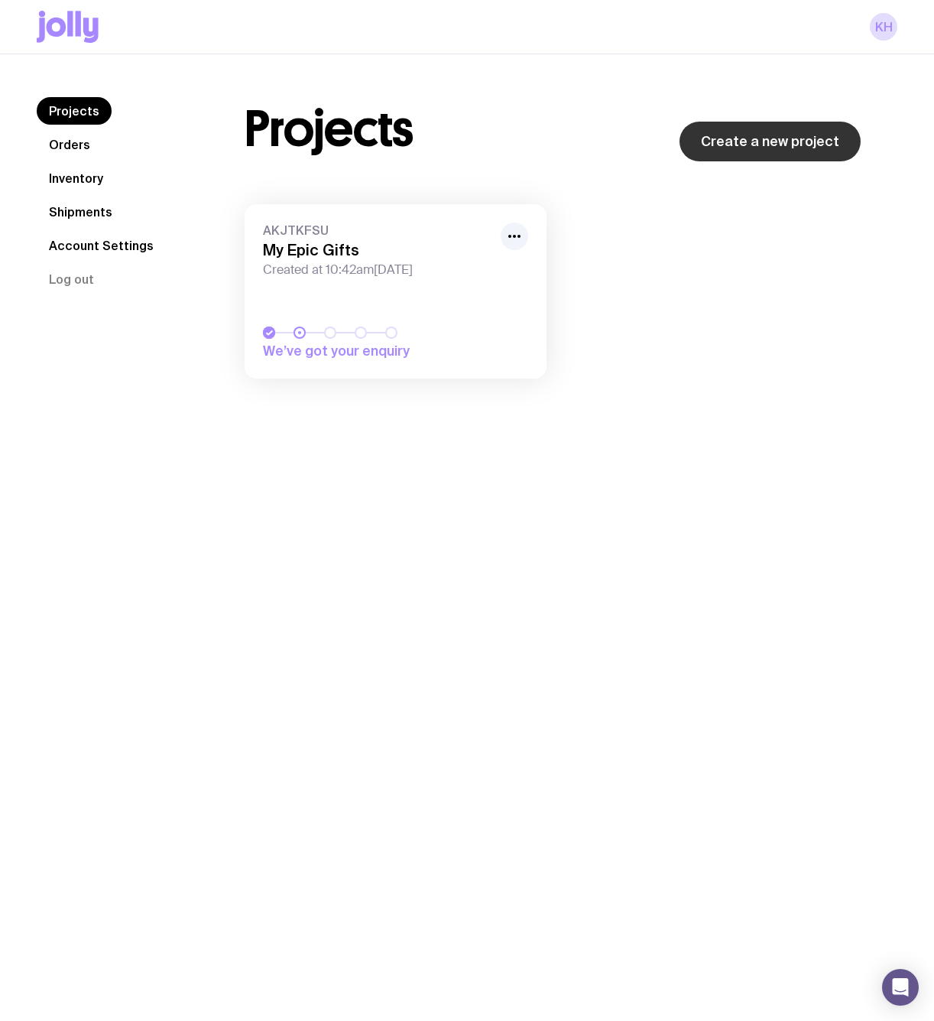
click at [742, 146] on link "Create a new project" at bounding box center [770, 142] width 181 height 40
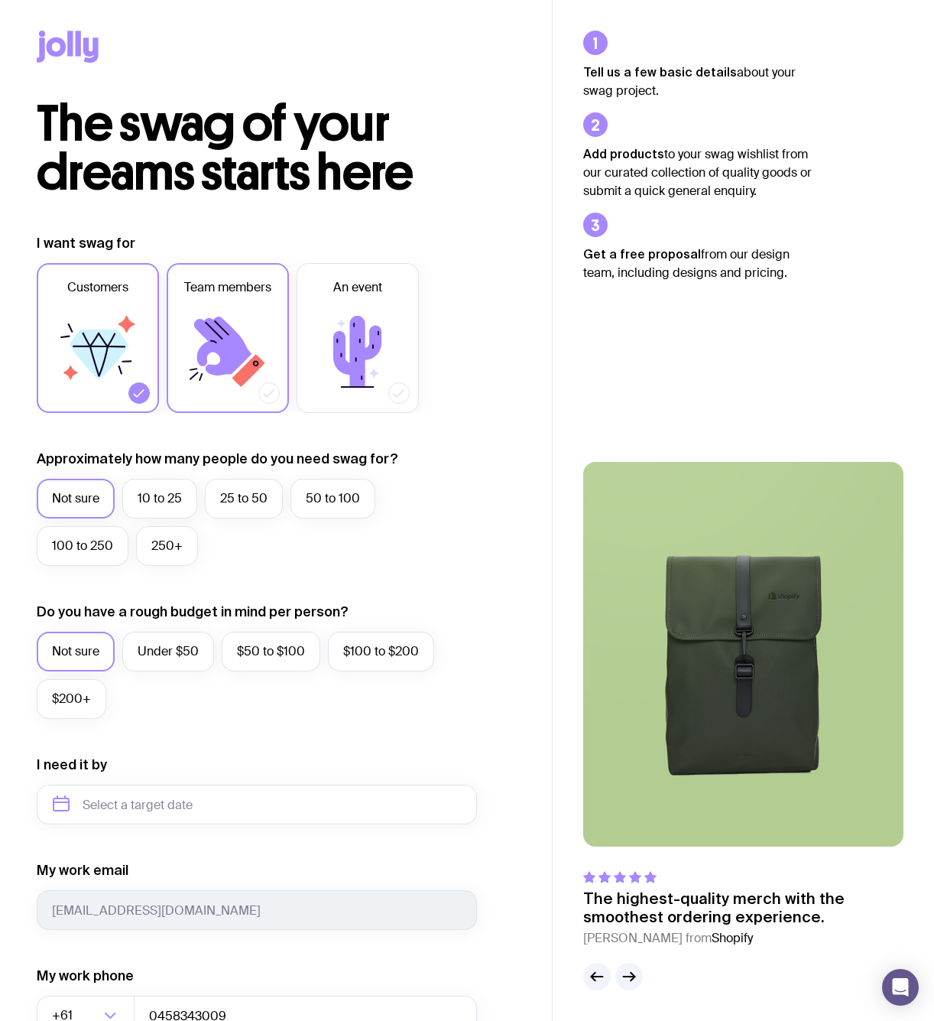
click at [245, 341] on icon at bounding box center [228, 352] width 92 height 92
click at [0, 0] on input "Team members" at bounding box center [0, 0] width 0 height 0
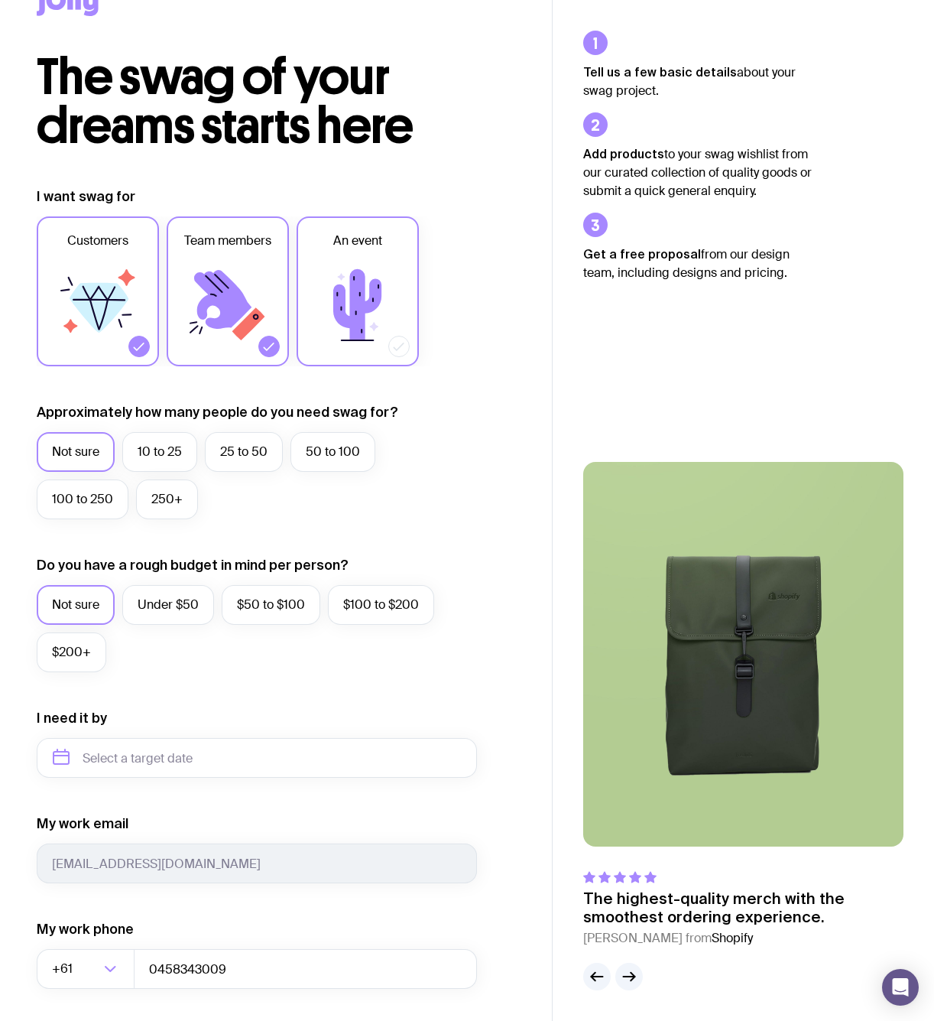
scroll to position [65, 0]
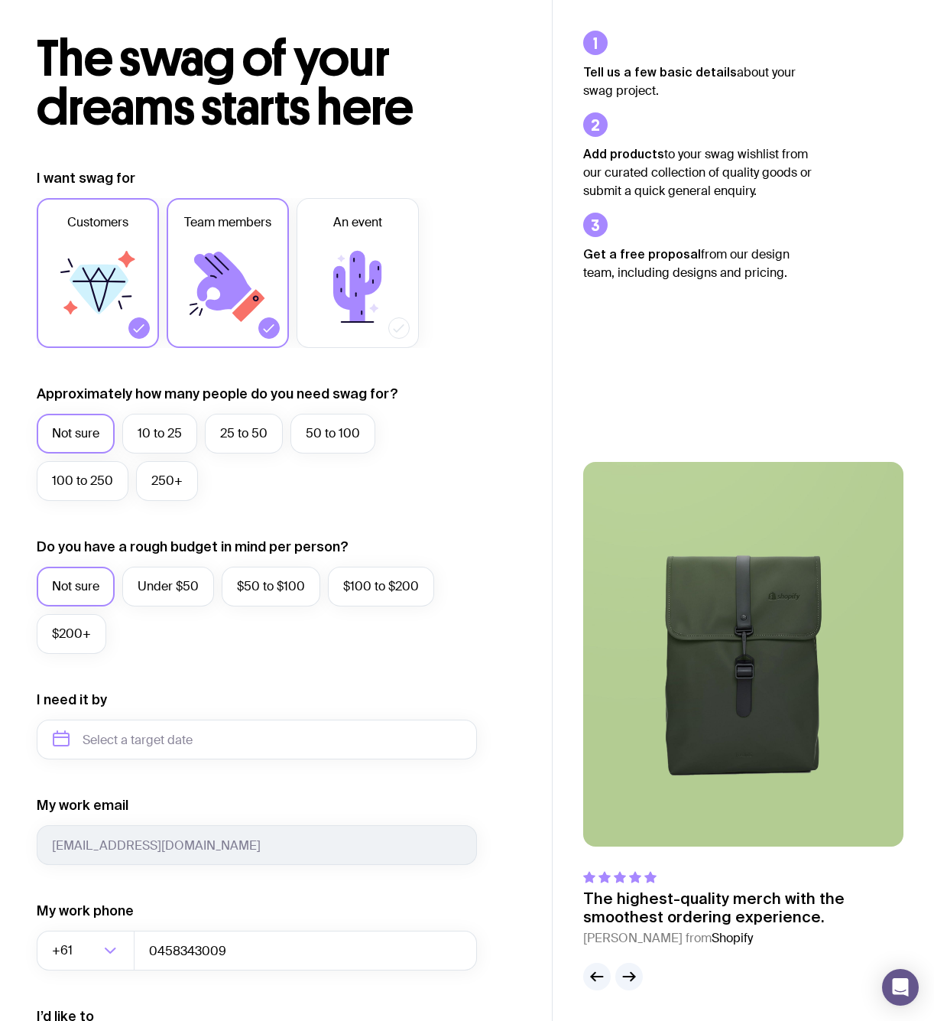
click at [135, 308] on icon at bounding box center [98, 287] width 92 height 92
click at [0, 0] on input "Customers" at bounding box center [0, 0] width 0 height 0
click at [161, 433] on label "10 to 25" at bounding box center [159, 434] width 75 height 40
click at [0, 0] on input "10 to 25" at bounding box center [0, 0] width 0 height 0
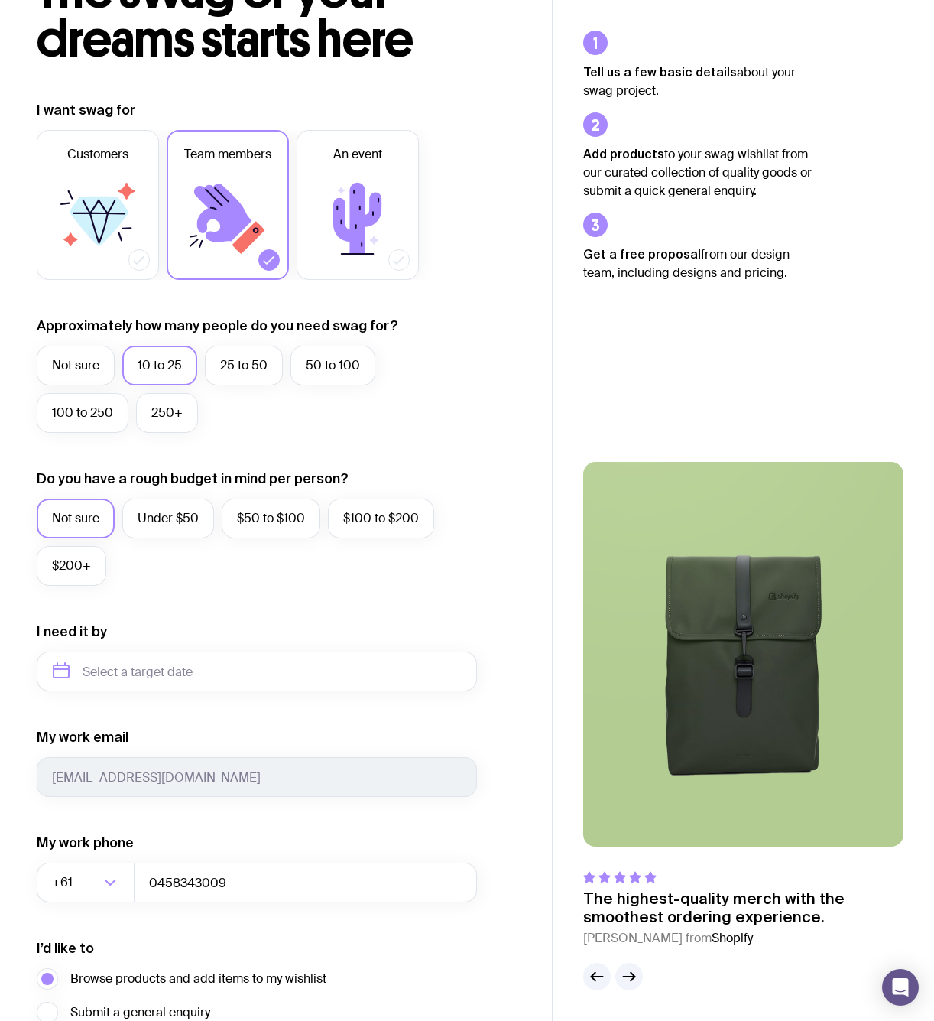
scroll to position [133, 0]
click at [190, 519] on label "Under $50" at bounding box center [168, 519] width 92 height 40
click at [0, 0] on input "Under $50" at bounding box center [0, 0] width 0 height 0
click at [248, 520] on label "$50 to $100" at bounding box center [271, 519] width 99 height 40
click at [0, 0] on input "$50 to $100" at bounding box center [0, 0] width 0 height 0
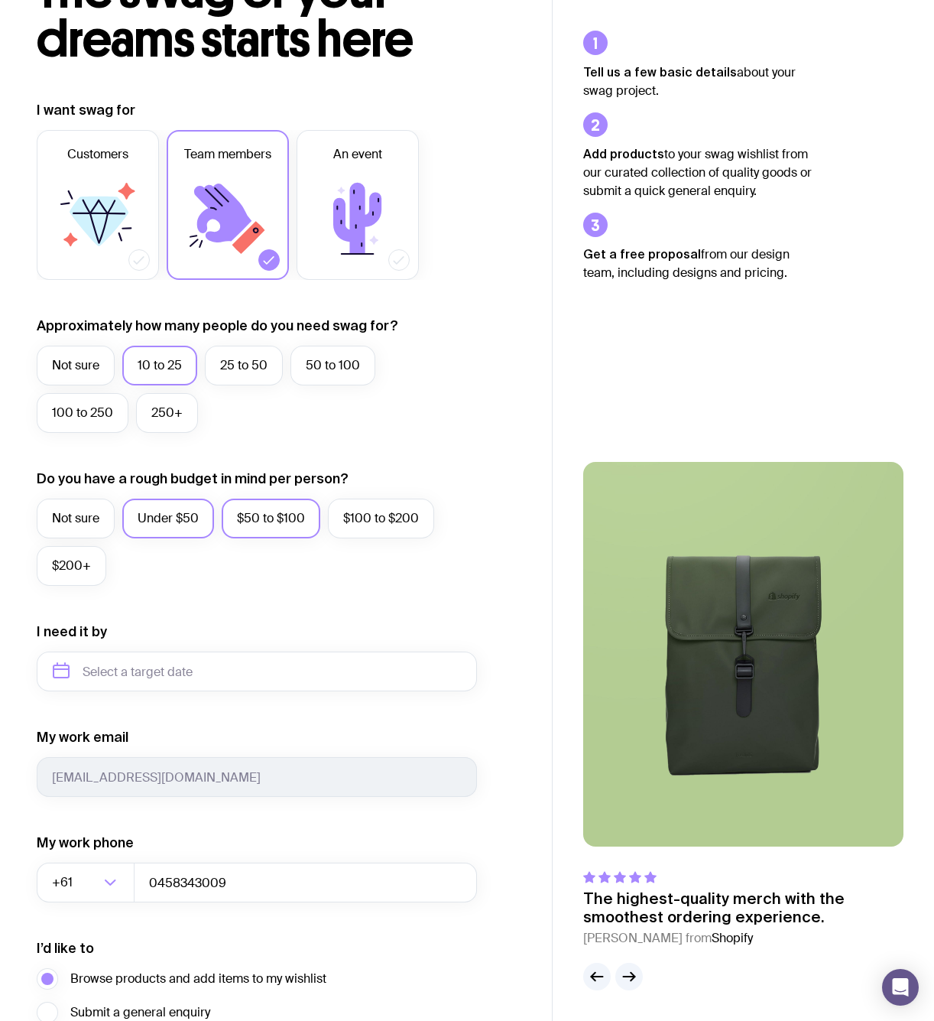
click at [193, 504] on label "Under $50" at bounding box center [168, 519] width 92 height 40
click at [0, 0] on input "Under $50" at bounding box center [0, 0] width 0 height 0
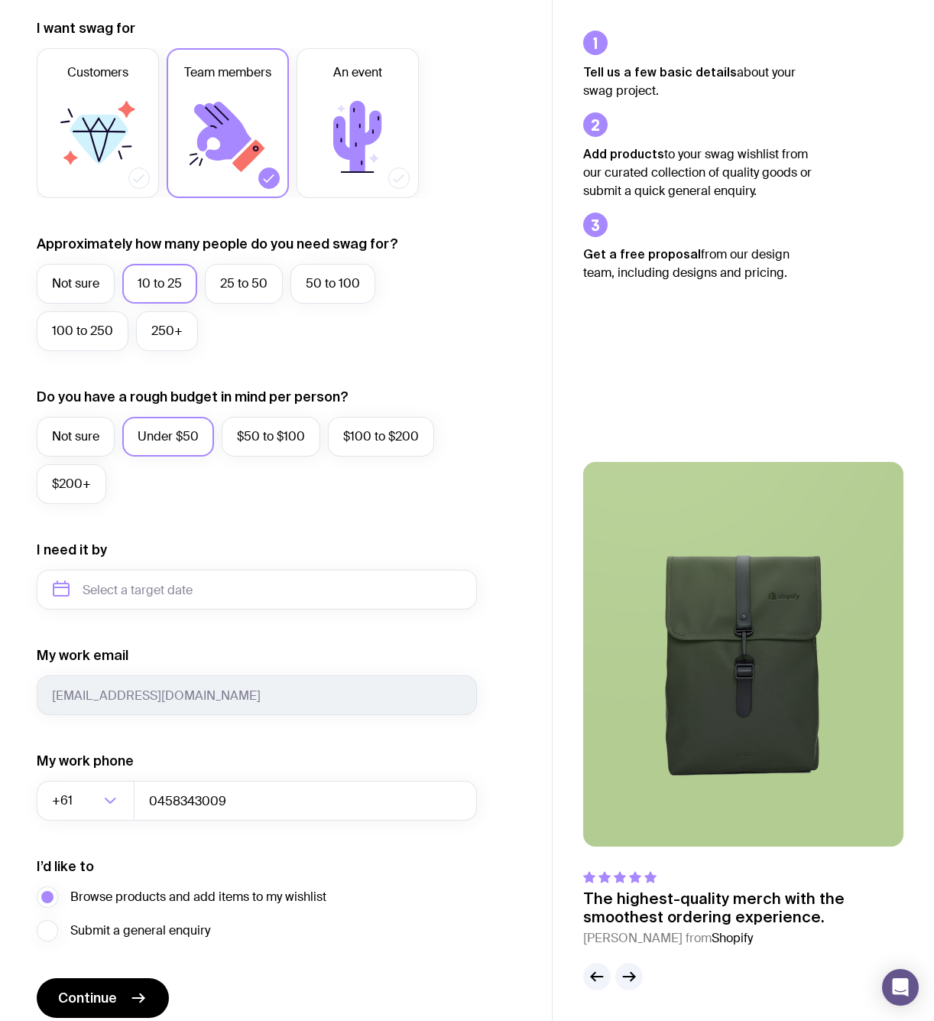
scroll to position [219, 0]
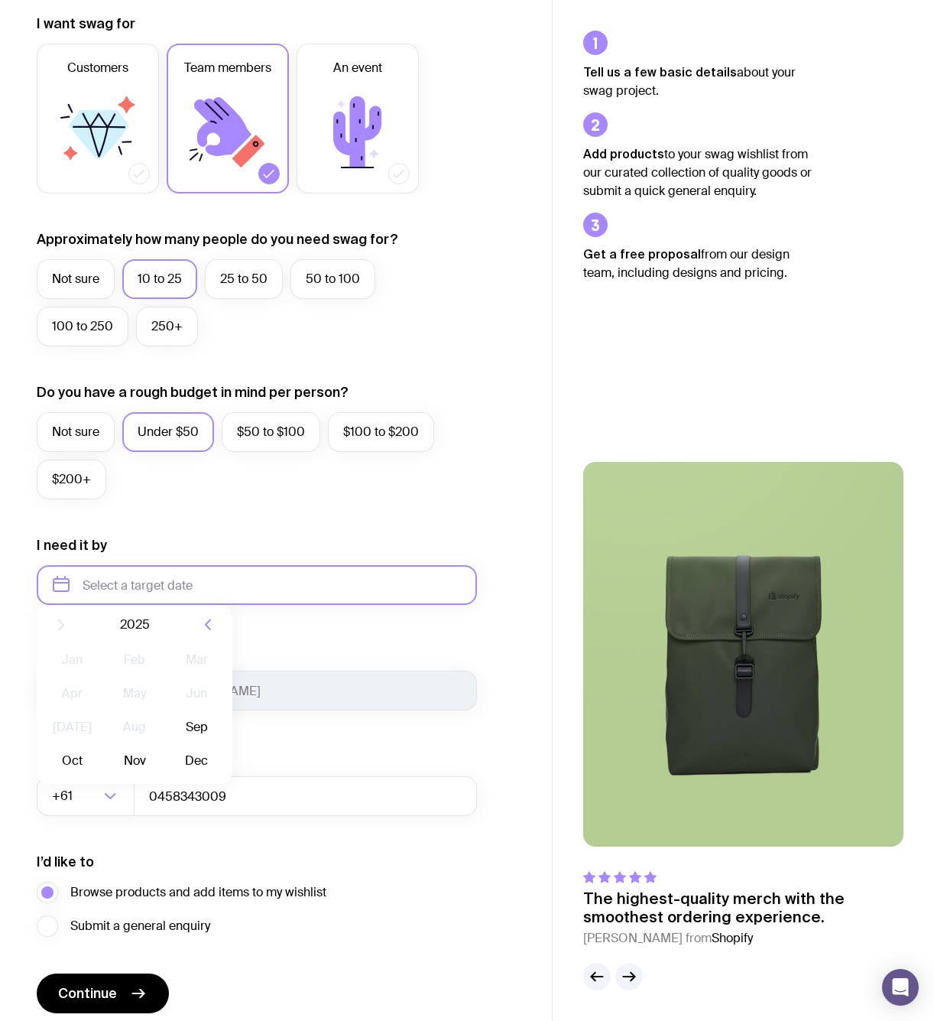
click at [260, 572] on input "text" at bounding box center [257, 585] width 440 height 40
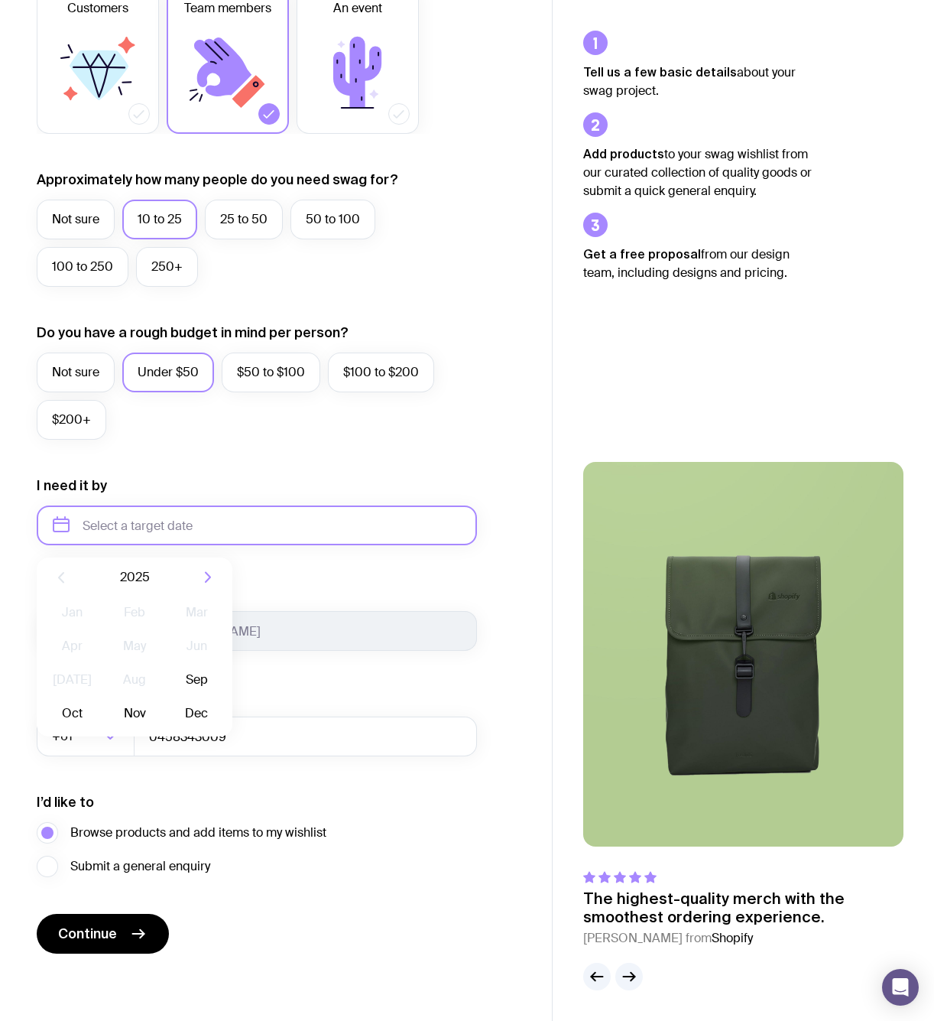
scroll to position [279, 0]
click at [196, 709] on button "Dec" at bounding box center [197, 713] width 56 height 31
type input "[DATE]"
